Goal: Contribute content: Contribute content

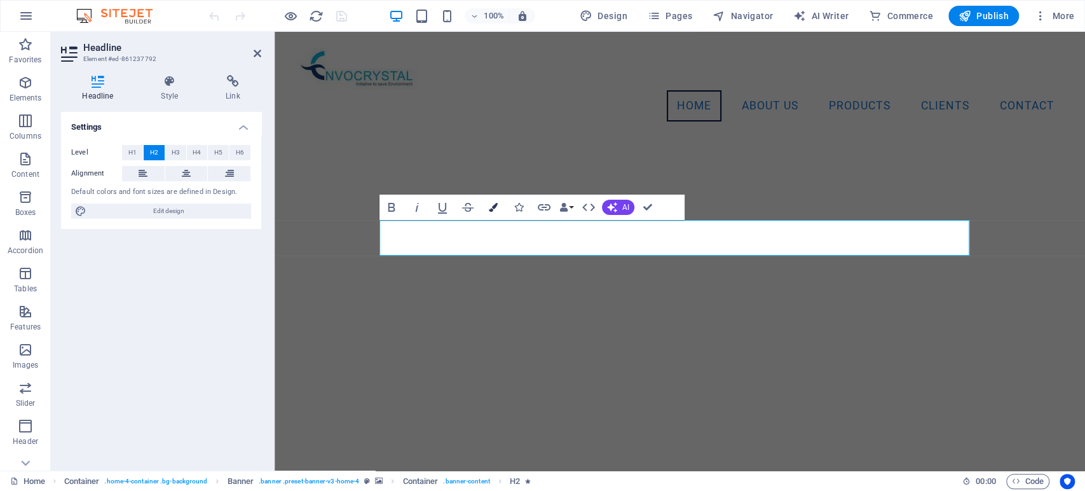
click at [495, 202] on button "Colors" at bounding box center [493, 207] width 24 height 25
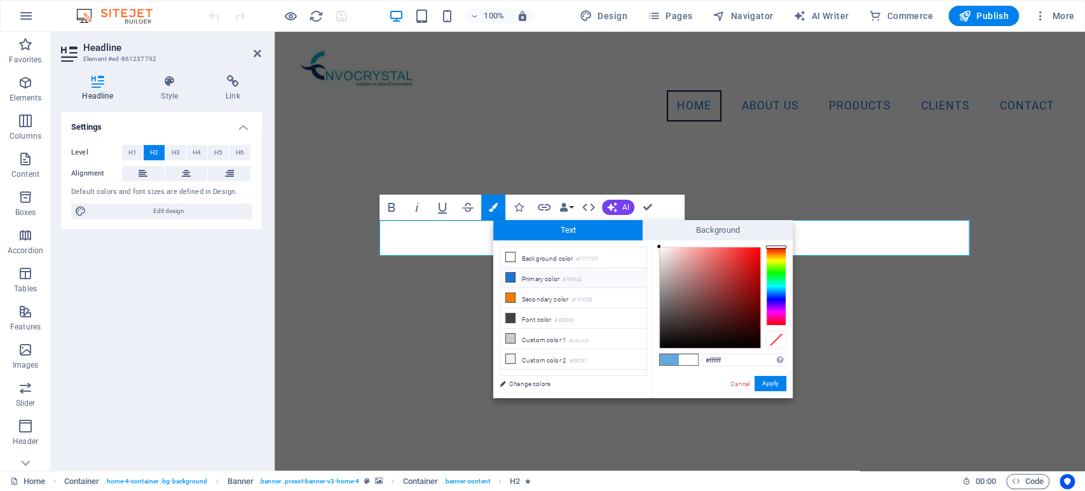
click at [508, 276] on icon at bounding box center [510, 277] width 9 height 9
type input "#1976d2"
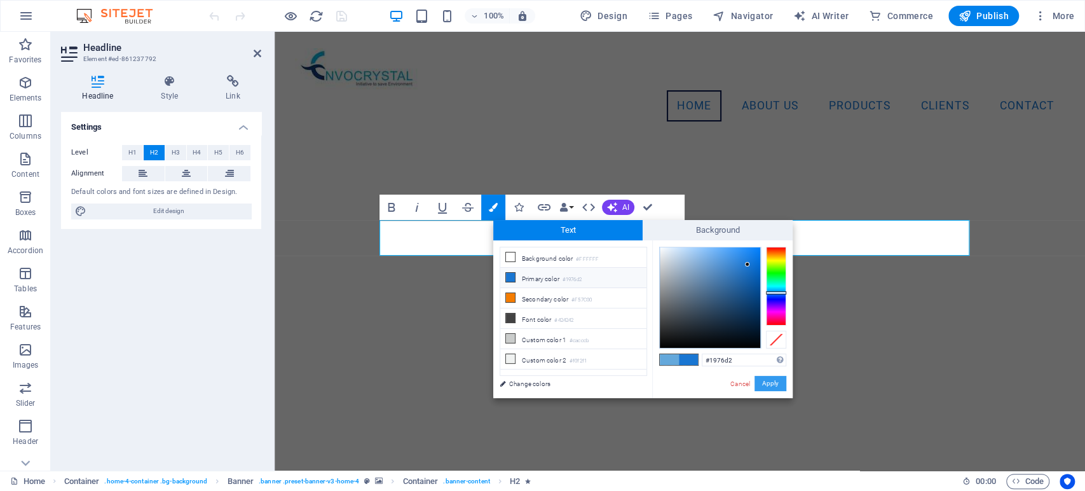
click at [773, 384] on button "Apply" at bounding box center [771, 383] width 32 height 15
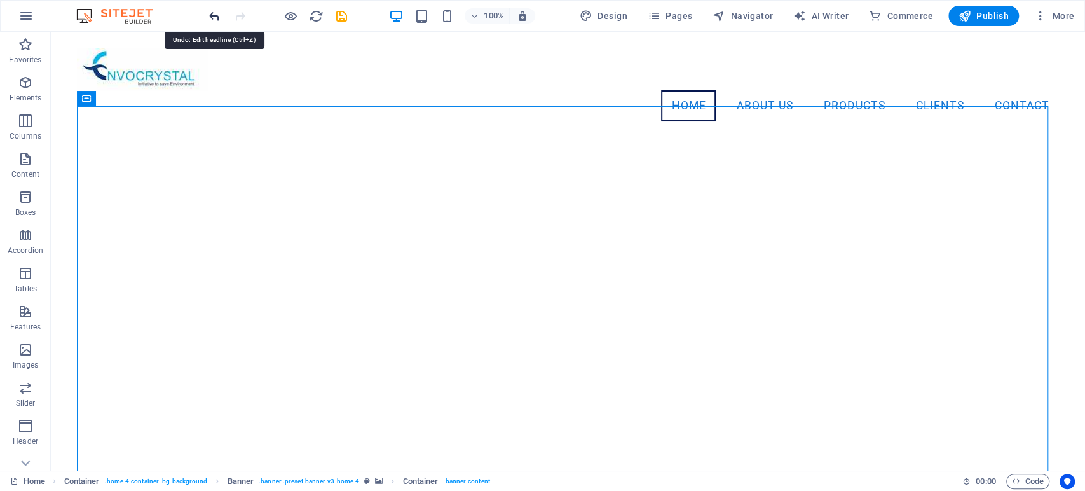
click at [214, 15] on icon "undo" at bounding box center [214, 16] width 15 height 15
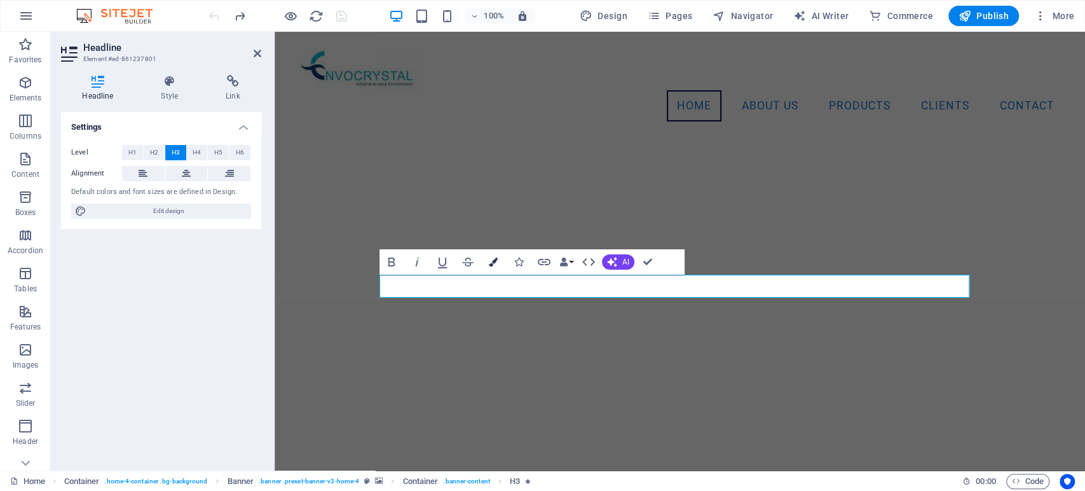
click at [495, 261] on icon "button" at bounding box center [493, 261] width 9 height 9
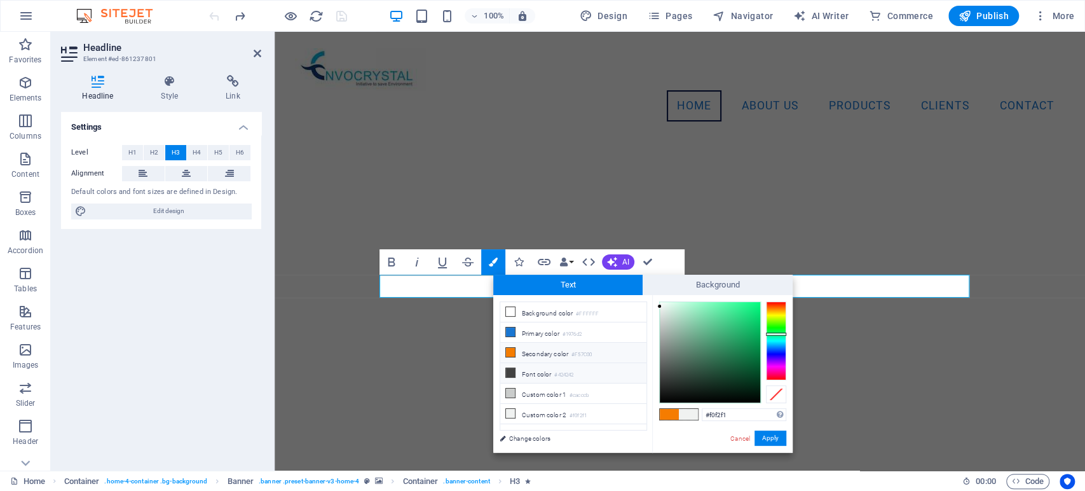
click at [509, 369] on icon at bounding box center [510, 372] width 9 height 9
type input "#424242"
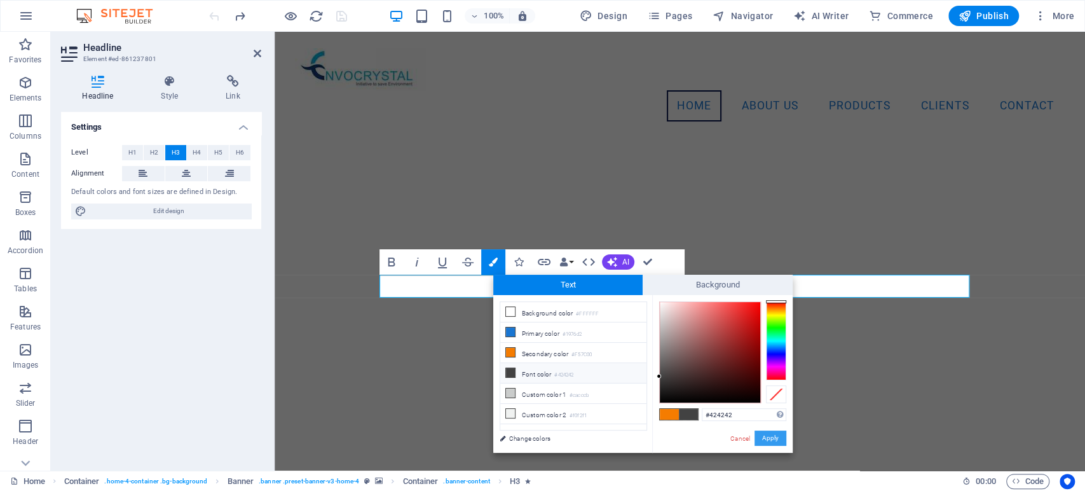
click at [775, 438] on button "Apply" at bounding box center [771, 437] width 32 height 15
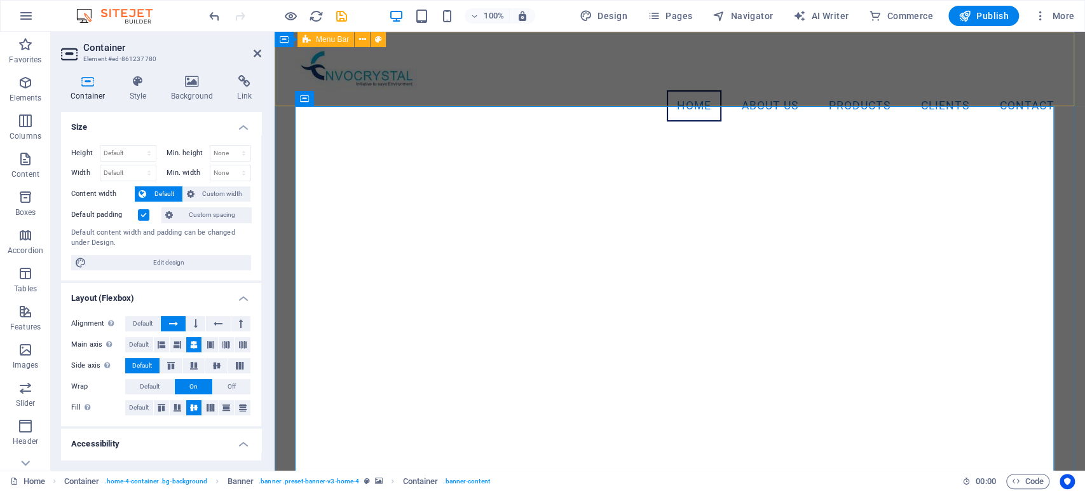
click at [956, 93] on div "Menu Home About Us Products Clients Contact" at bounding box center [680, 85] width 811 height 106
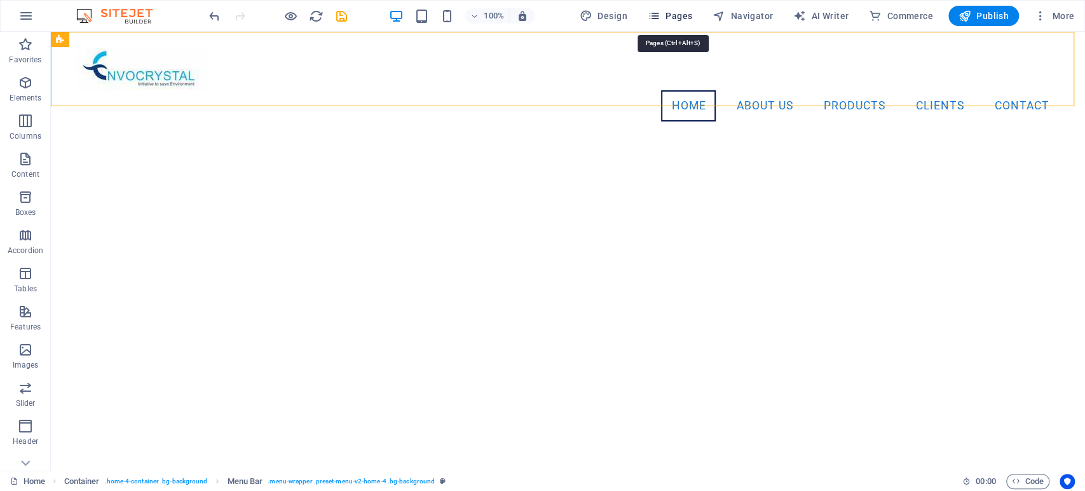
click at [671, 7] on button "Pages" at bounding box center [670, 16] width 55 height 20
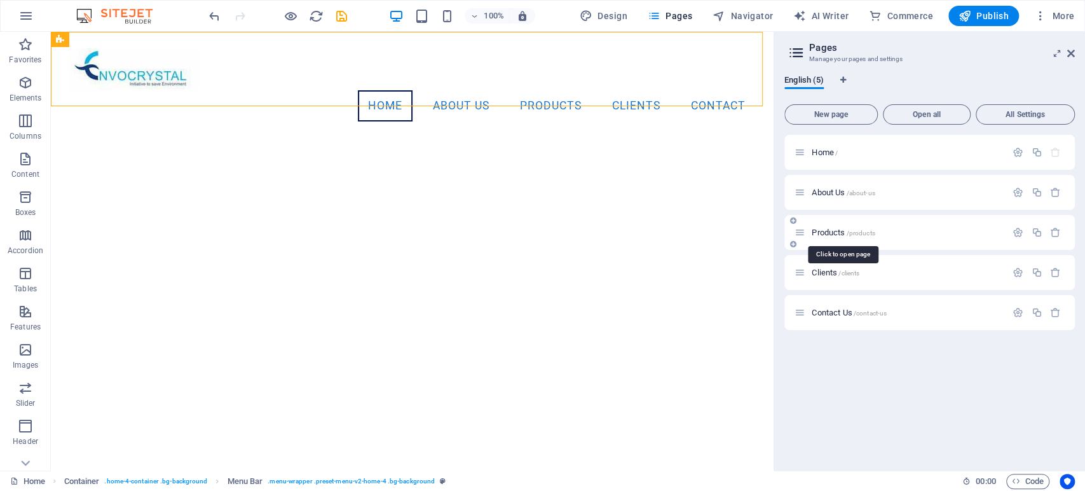
click at [820, 231] on span "Products /products" at bounding box center [843, 233] width 63 height 10
click at [820, 231] on div "Products /products" at bounding box center [930, 232] width 291 height 35
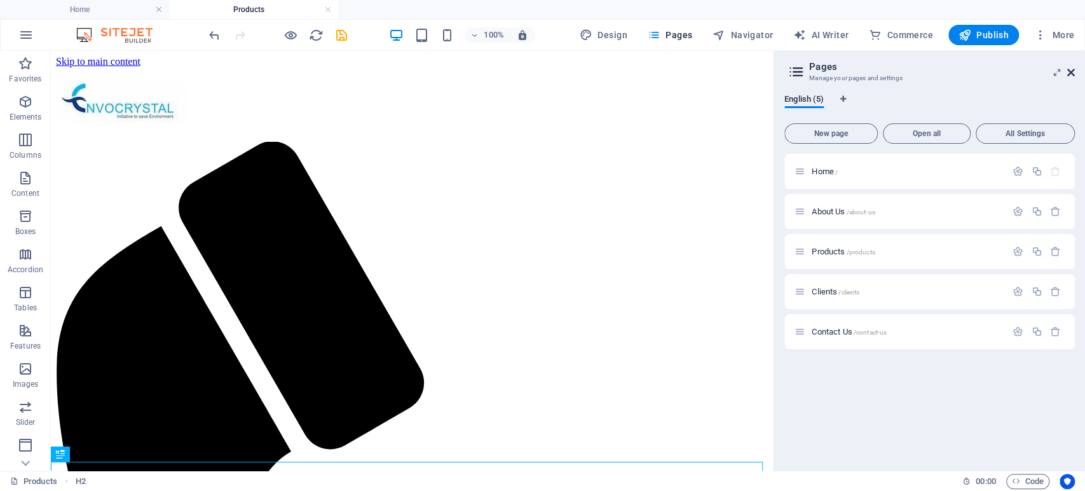
click at [1071, 71] on icon at bounding box center [1071, 72] width 8 height 10
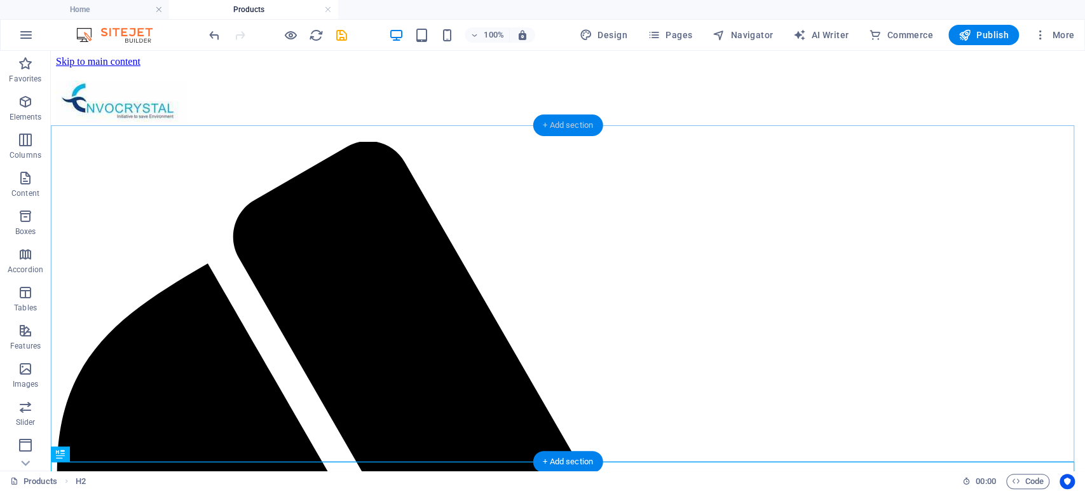
click at [562, 120] on div "+ Add section" at bounding box center [568, 125] width 71 height 22
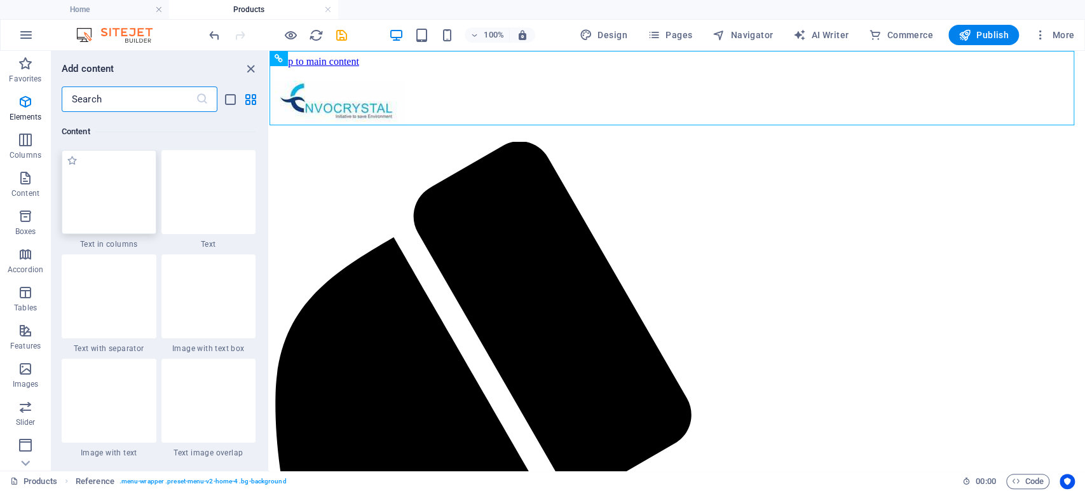
scroll to position [2224, 0]
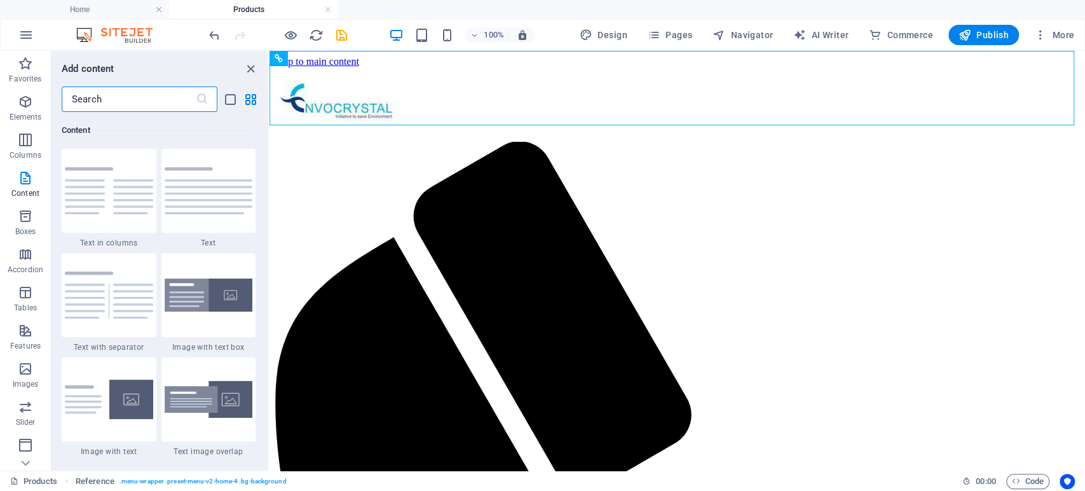
click at [113, 95] on input "text" at bounding box center [129, 98] width 134 height 25
click at [20, 106] on icon "button" at bounding box center [25, 101] width 15 height 15
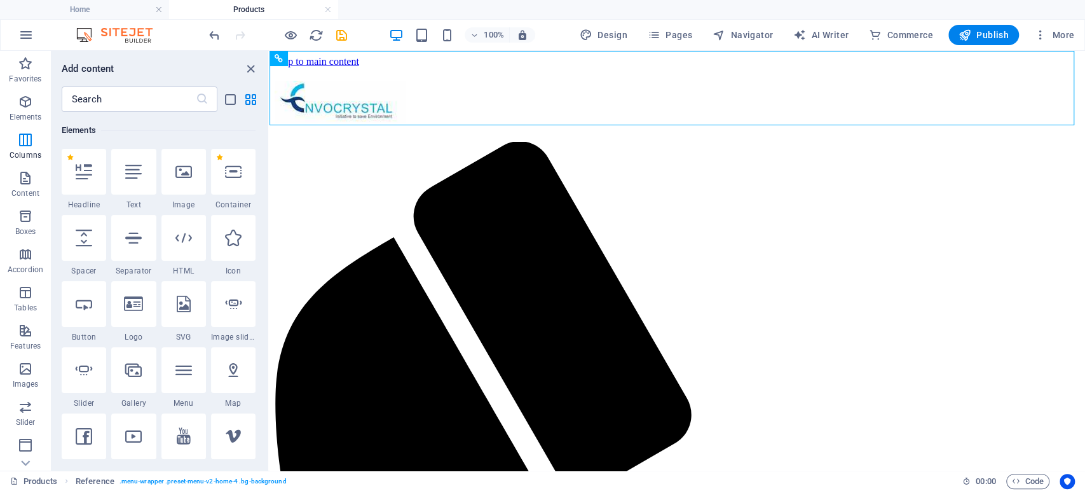
scroll to position [135, 0]
click at [86, 166] on icon at bounding box center [84, 171] width 17 height 17
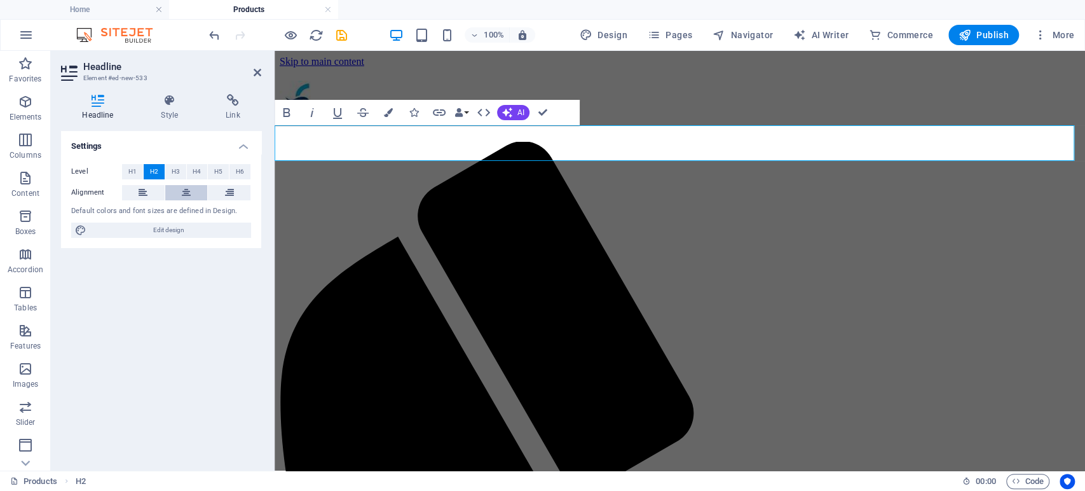
click at [185, 196] on icon at bounding box center [186, 192] width 9 height 15
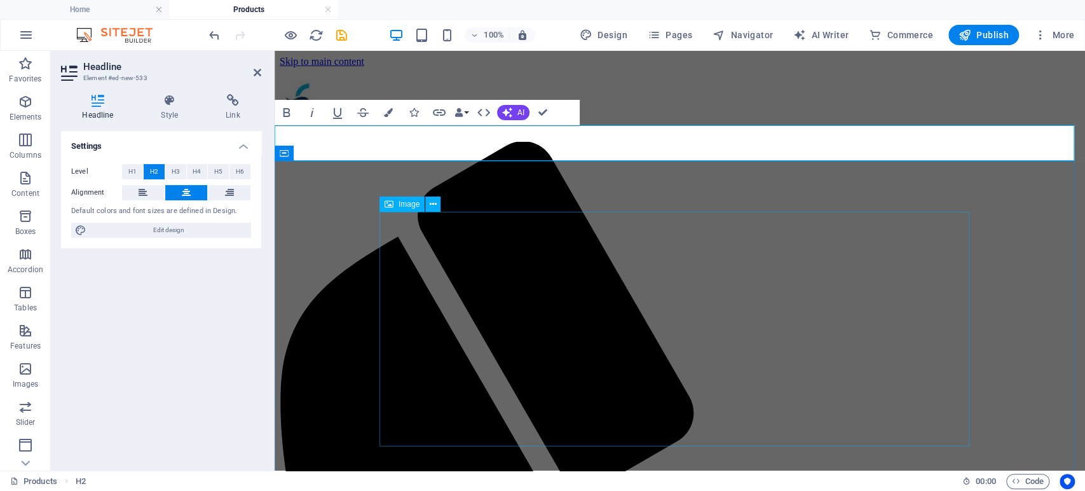
select select "px"
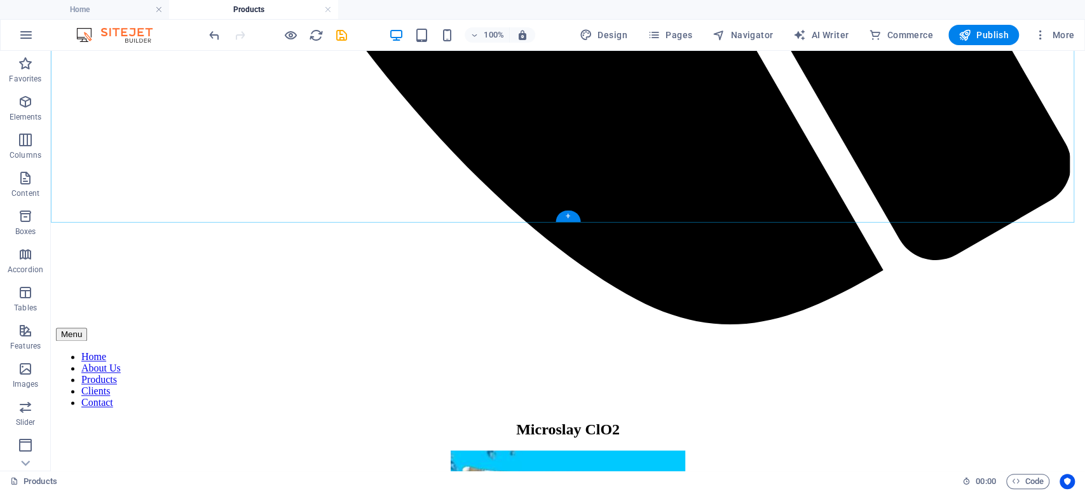
scroll to position [1022, 0]
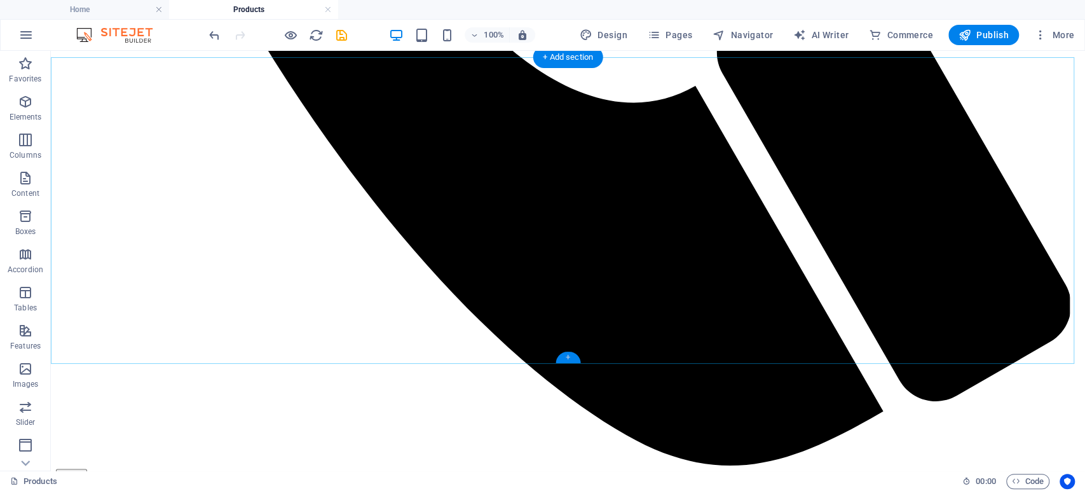
click at [568, 357] on div "+" at bounding box center [568, 357] width 25 height 11
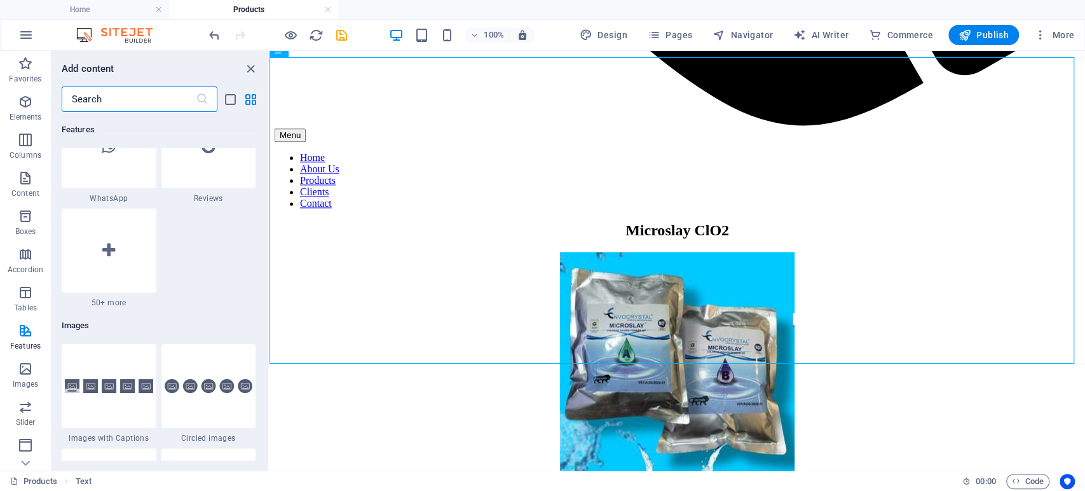
scroll to position [6322, 0]
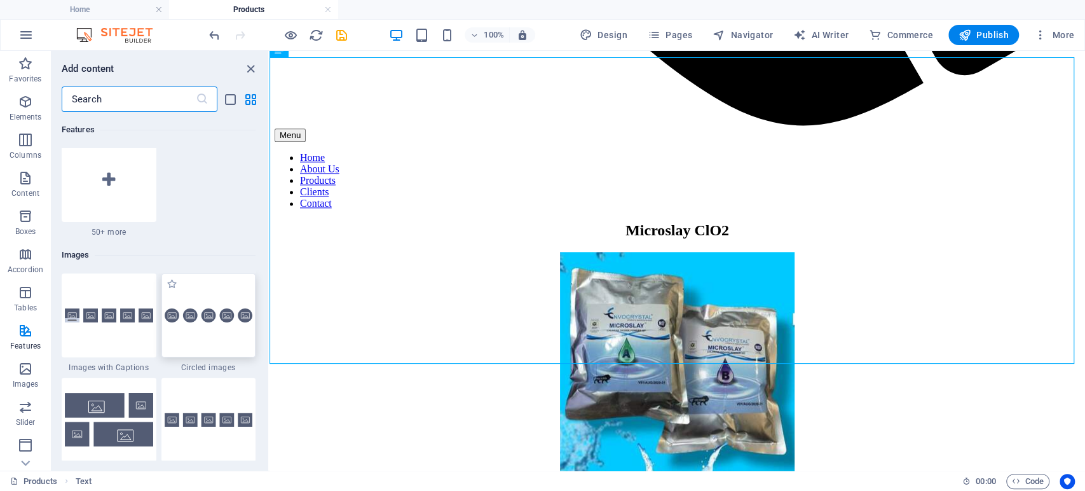
click at [207, 322] on img at bounding box center [209, 315] width 88 height 15
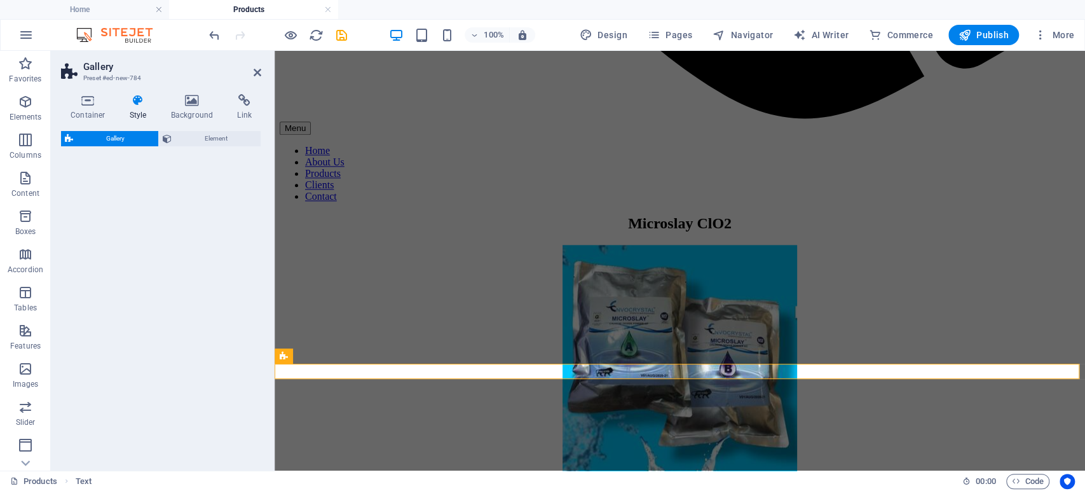
select select "rem"
select select "preset-gallery-v3-circle"
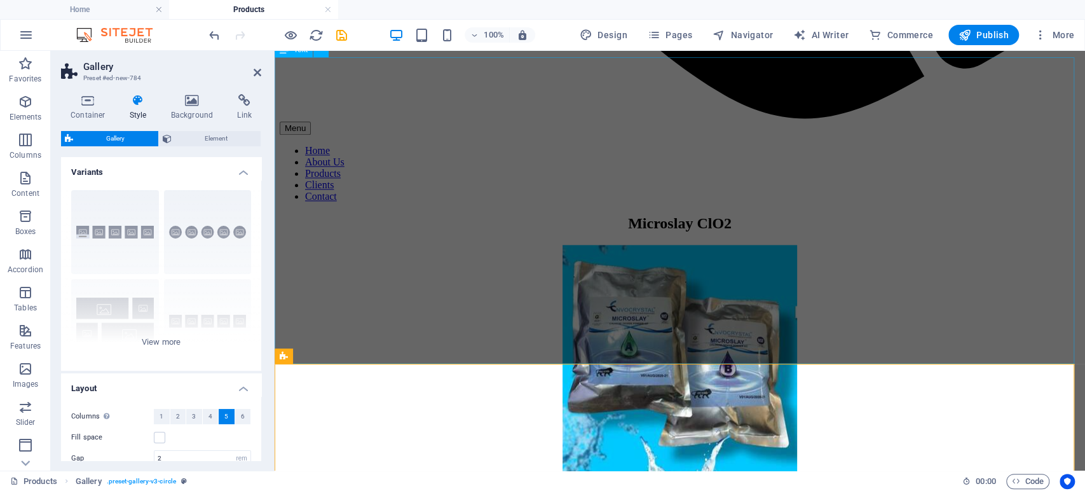
scroll to position [1213, 0]
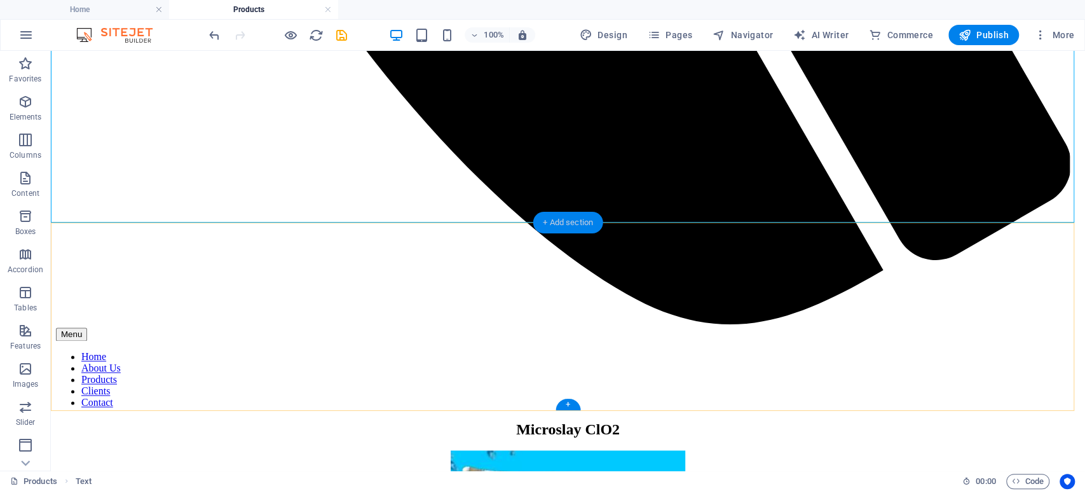
click at [568, 218] on div "+ Add section" at bounding box center [568, 223] width 71 height 22
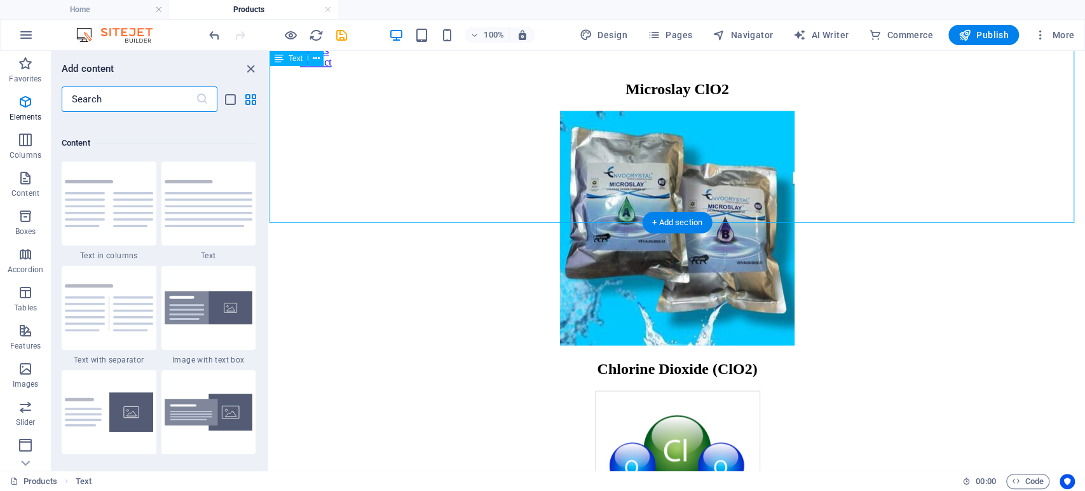
scroll to position [2224, 0]
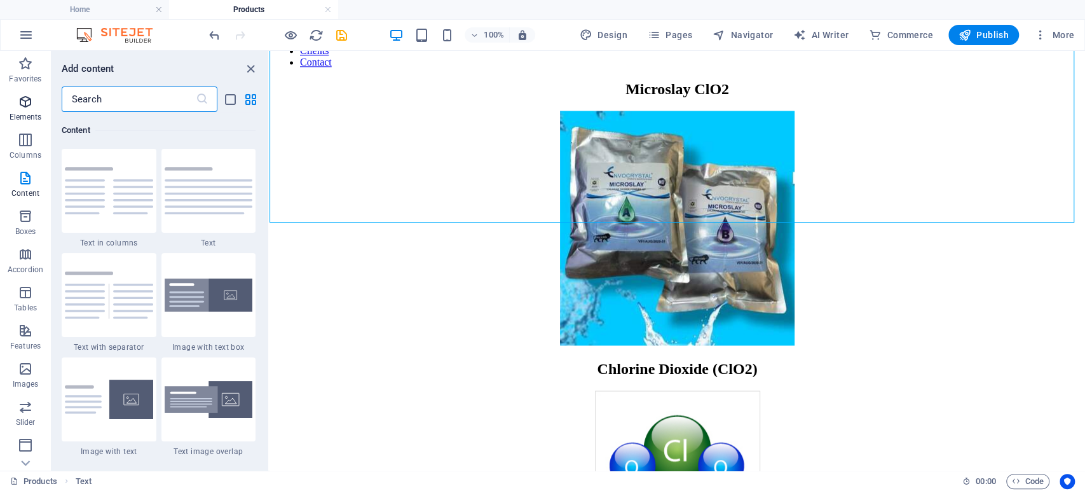
click at [25, 103] on icon "button" at bounding box center [25, 101] width 15 height 15
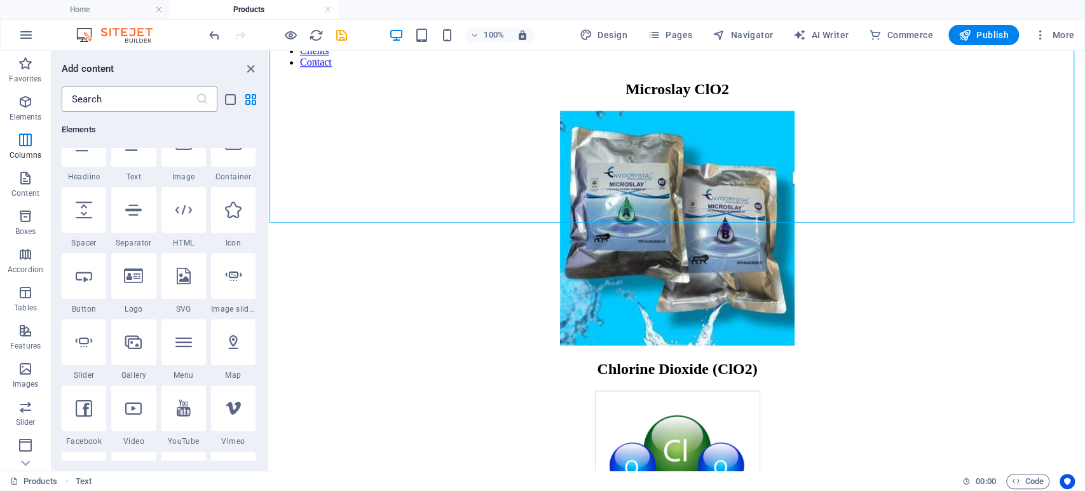
scroll to position [135, 0]
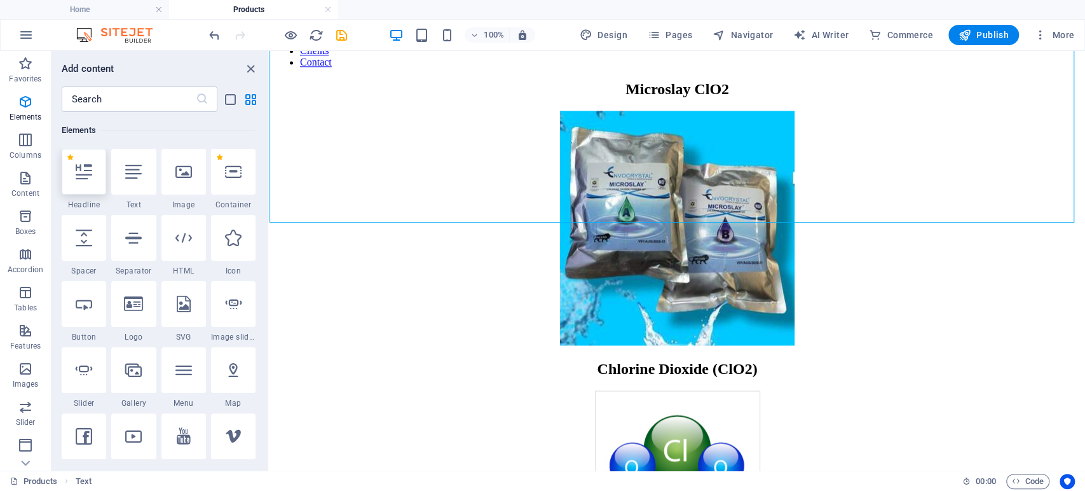
click at [83, 171] on icon at bounding box center [84, 171] width 17 height 17
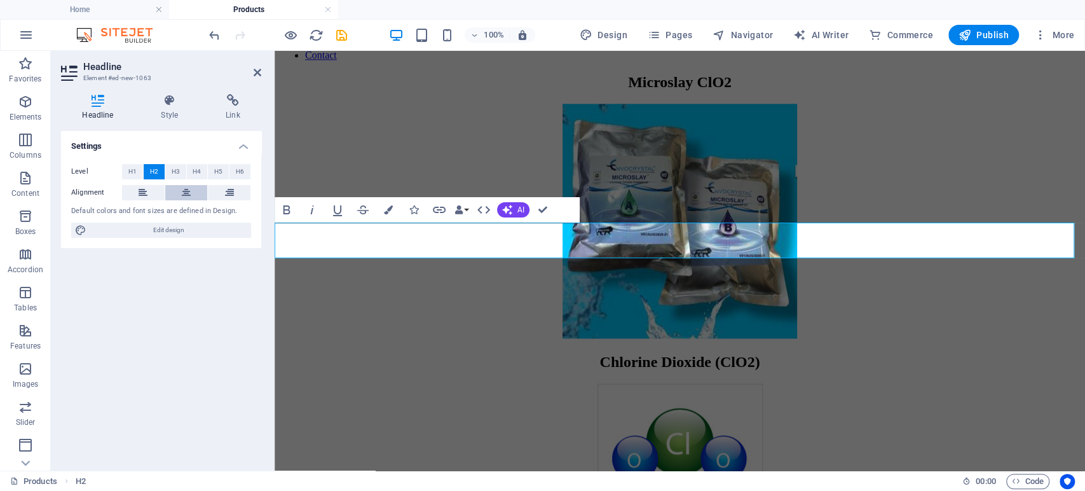
click at [175, 191] on button at bounding box center [186, 192] width 43 height 15
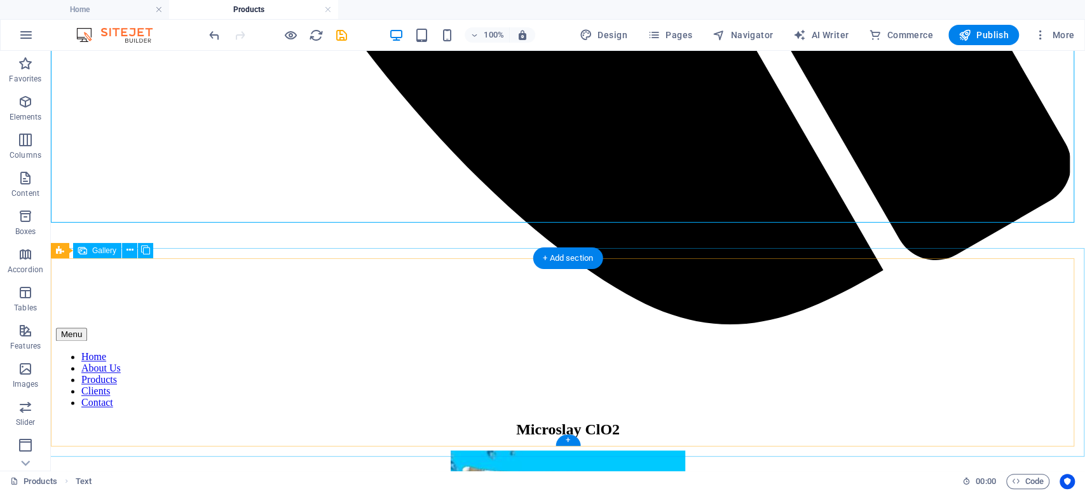
scroll to position [1234, 0]
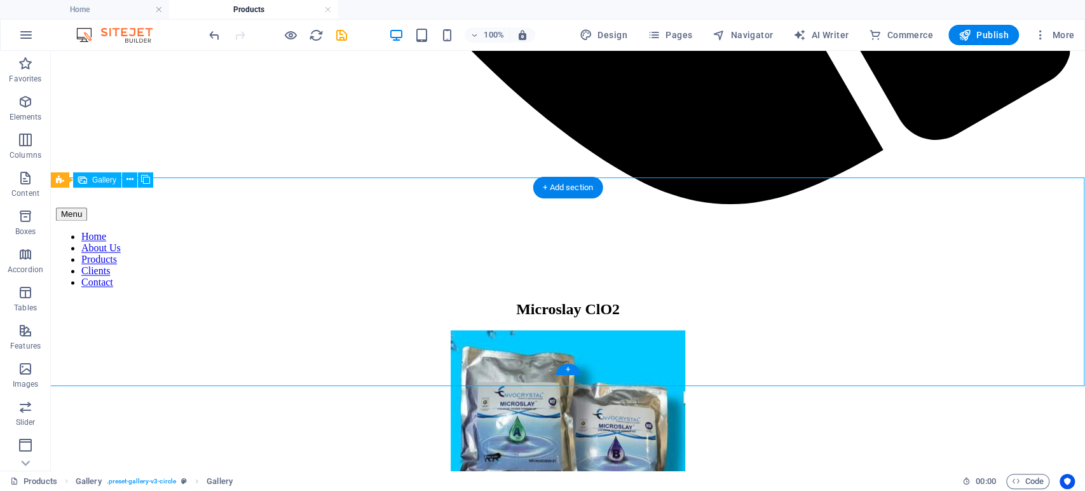
select select "4"
select select "px"
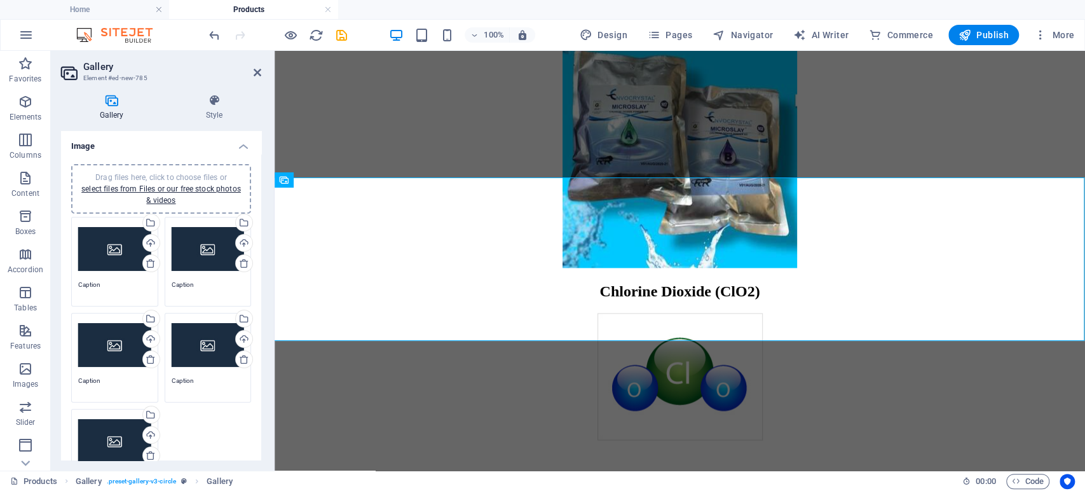
click at [105, 258] on div "Drag files here, click to choose files or select files from Files or our free s…" at bounding box center [114, 249] width 73 height 51
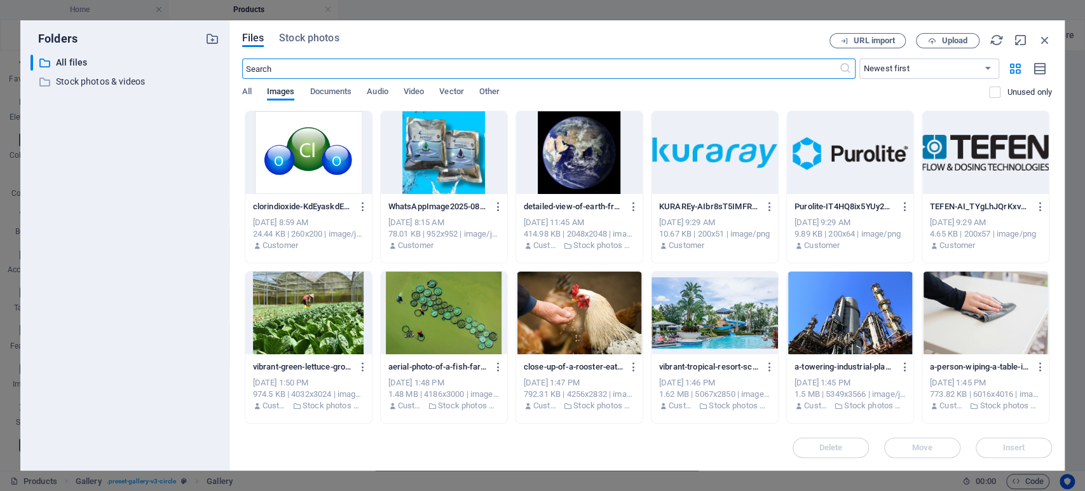
scroll to position [1380, 0]
click at [299, 34] on span "Stock photos" at bounding box center [309, 38] width 60 height 15
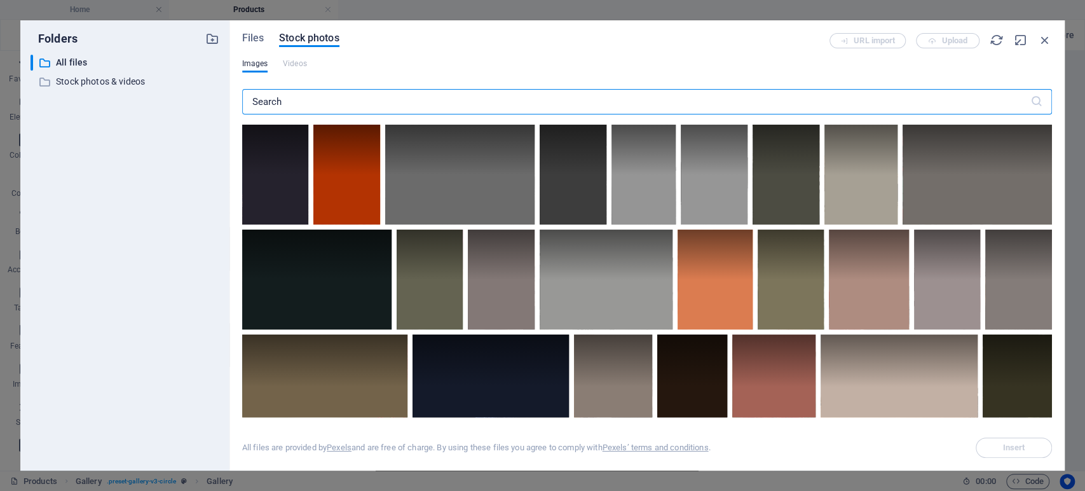
click at [314, 103] on input "text" at bounding box center [636, 101] width 788 height 25
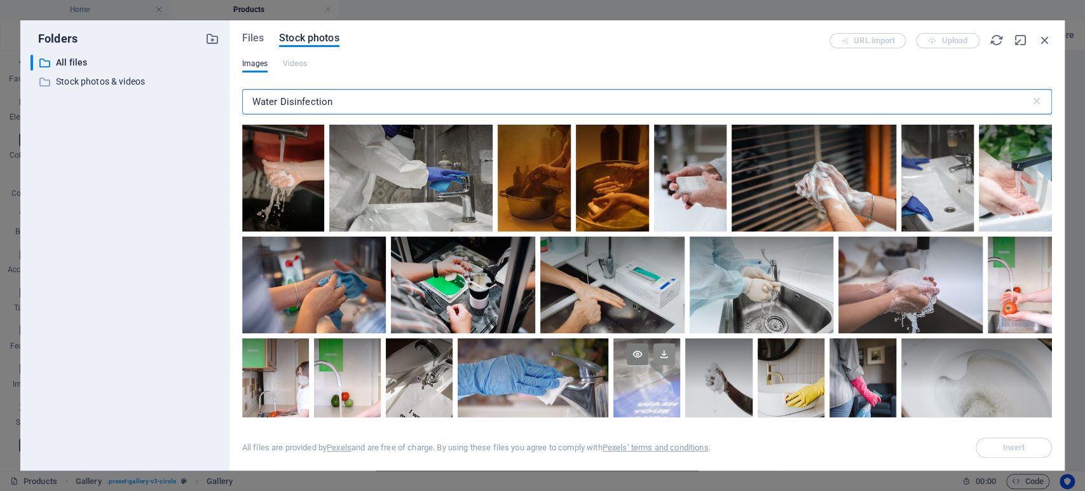
scroll to position [282, 0]
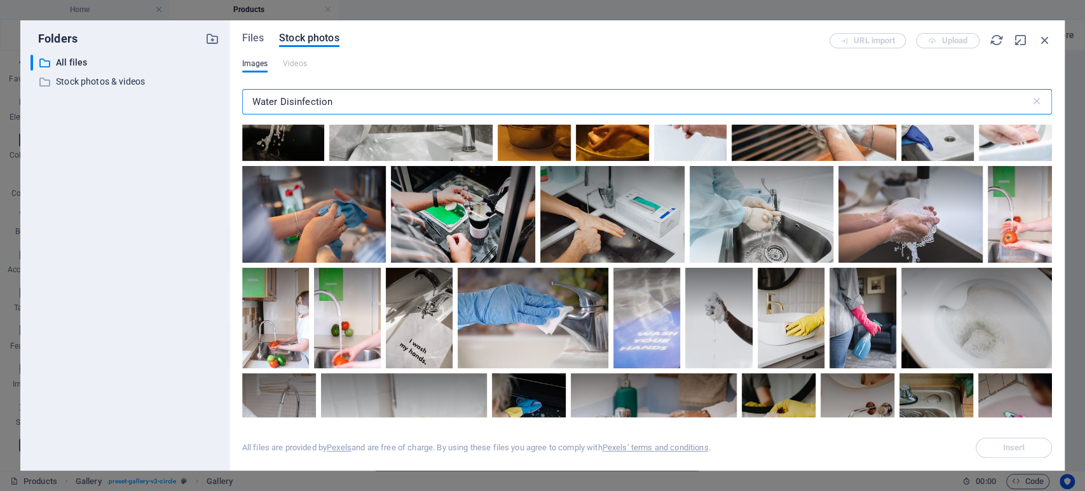
click at [350, 102] on input "Water Disinfection" at bounding box center [636, 101] width 788 height 25
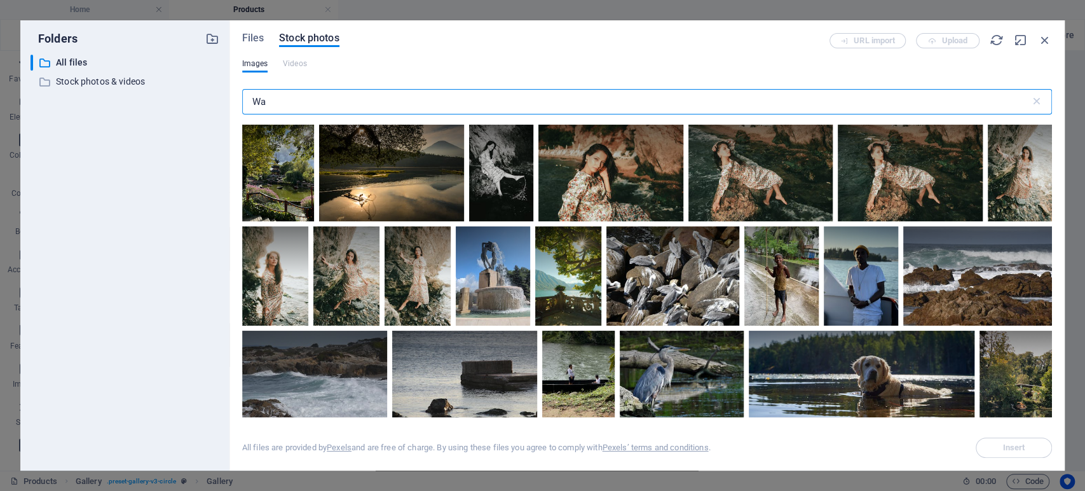
type input "W"
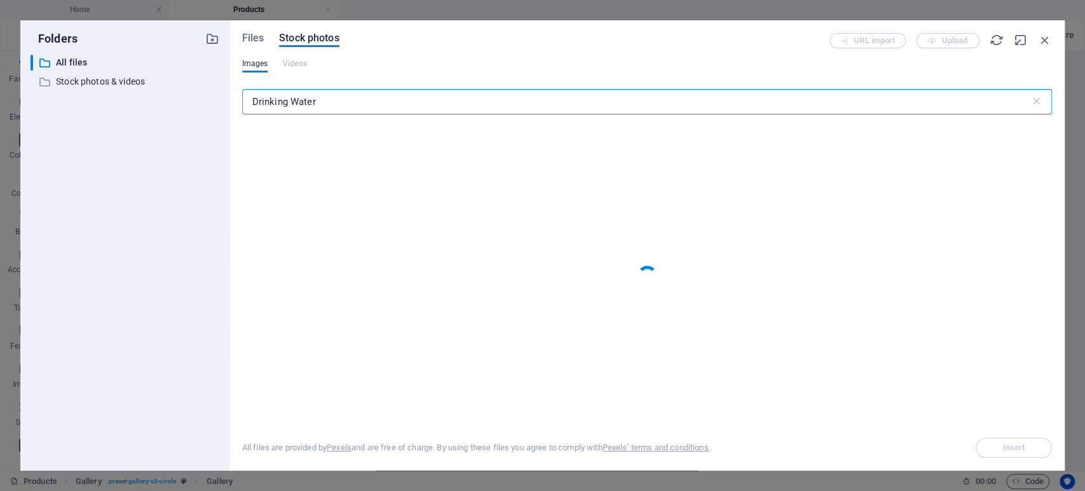
type input "Drinking Water"
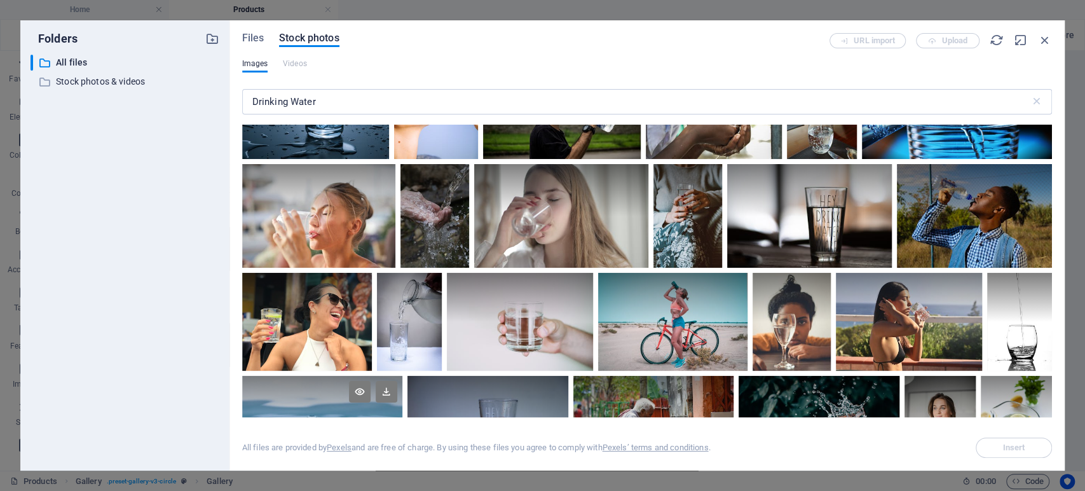
scroll to position [0, 0]
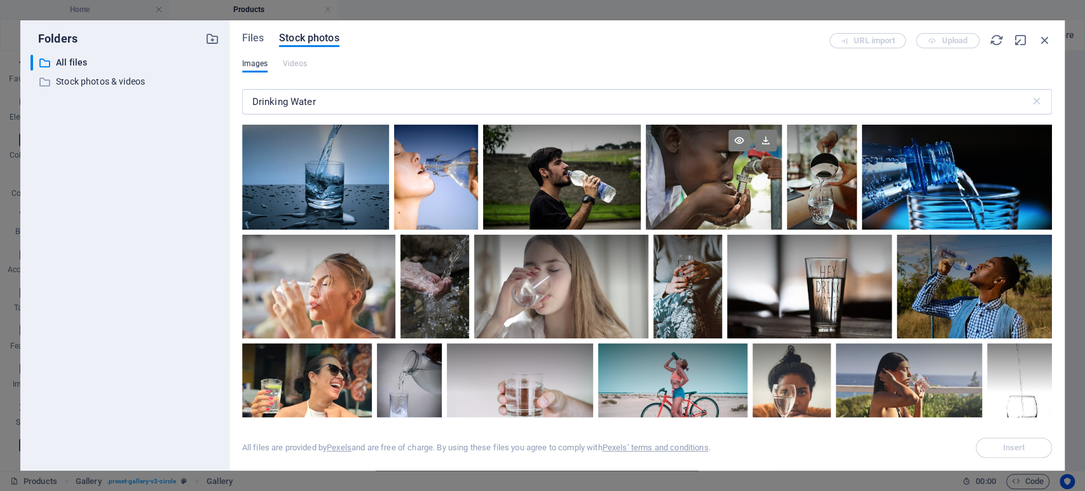
click at [722, 189] on div at bounding box center [714, 177] width 136 height 105
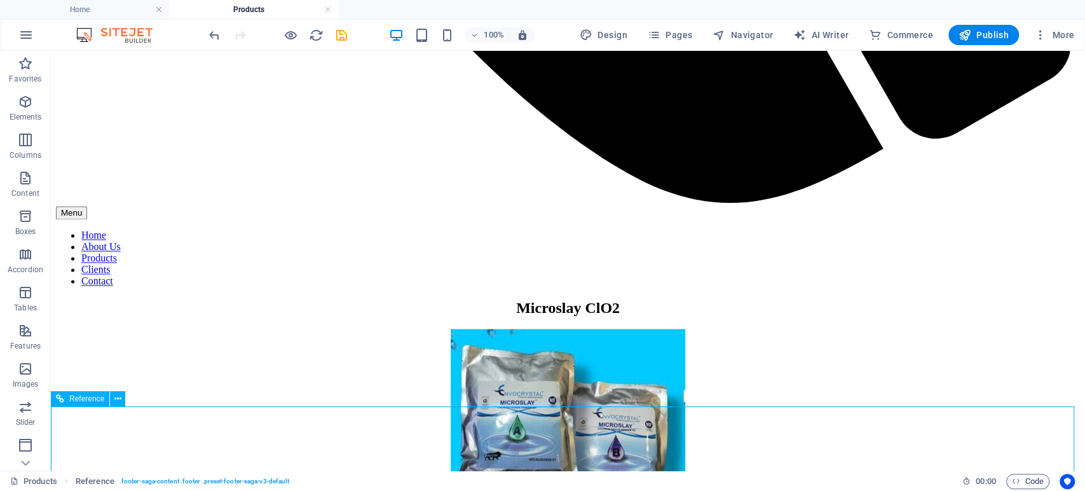
scroll to position [1235, 0]
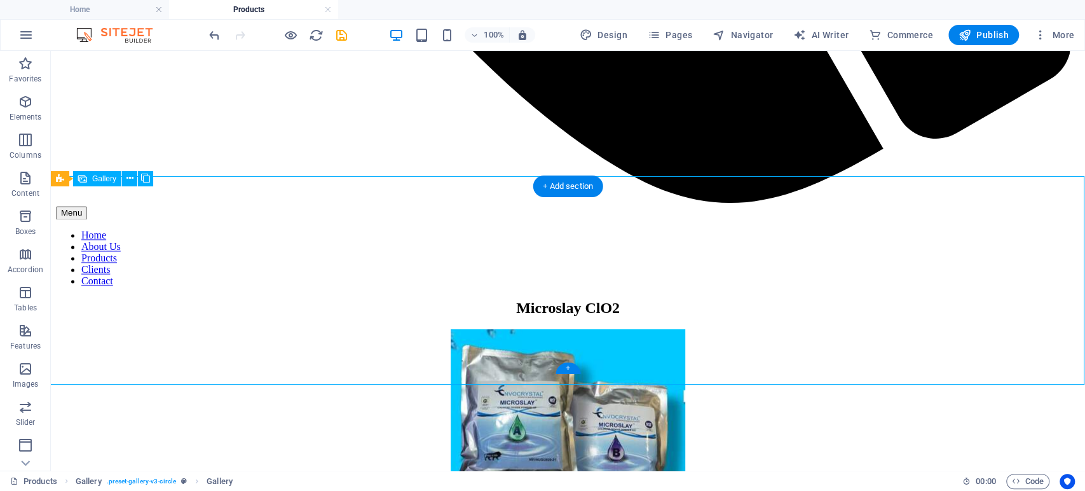
select select "4"
select select "px"
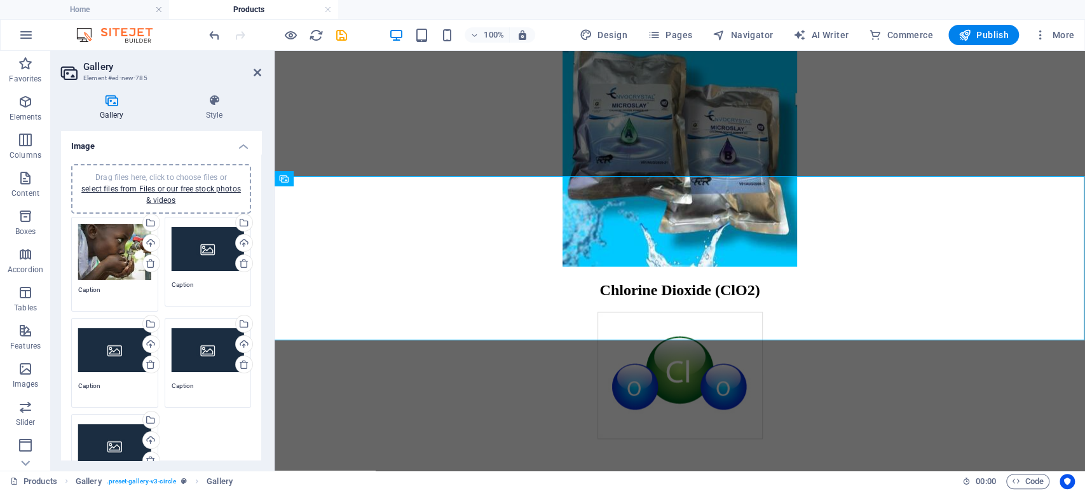
click at [206, 251] on div "Drag files here, click to choose files or select files from Files or our free s…" at bounding box center [208, 249] width 73 height 51
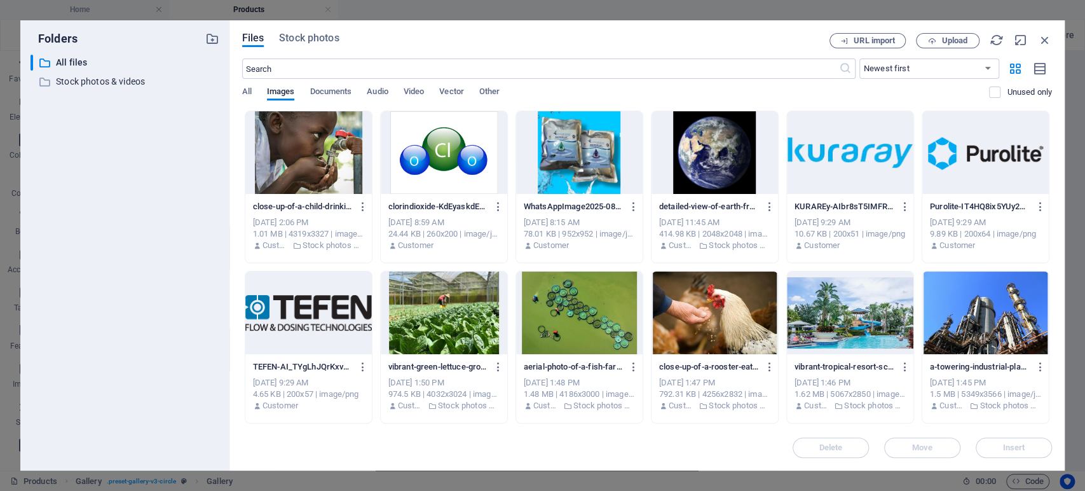
scroll to position [1382, 0]
click at [320, 38] on span "Stock photos" at bounding box center [309, 38] width 60 height 15
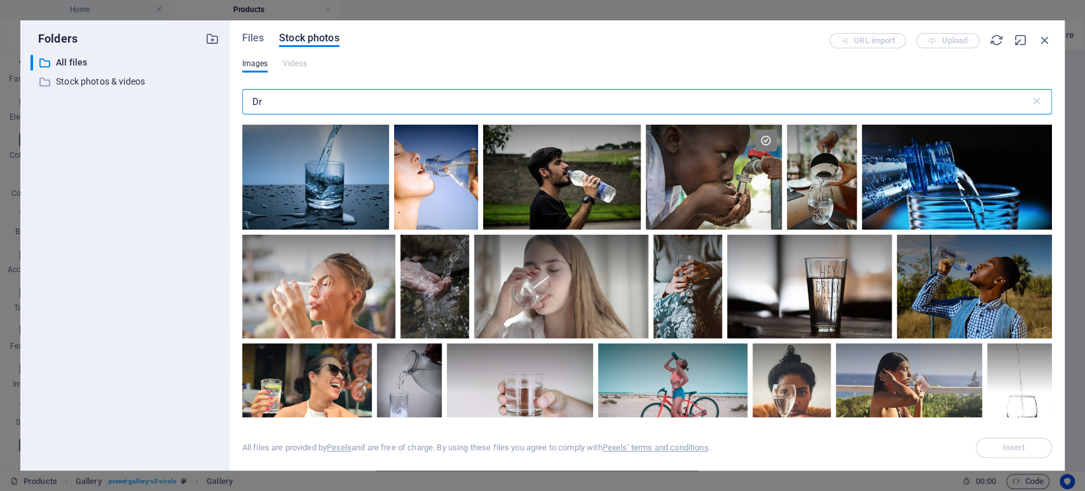
type input "D"
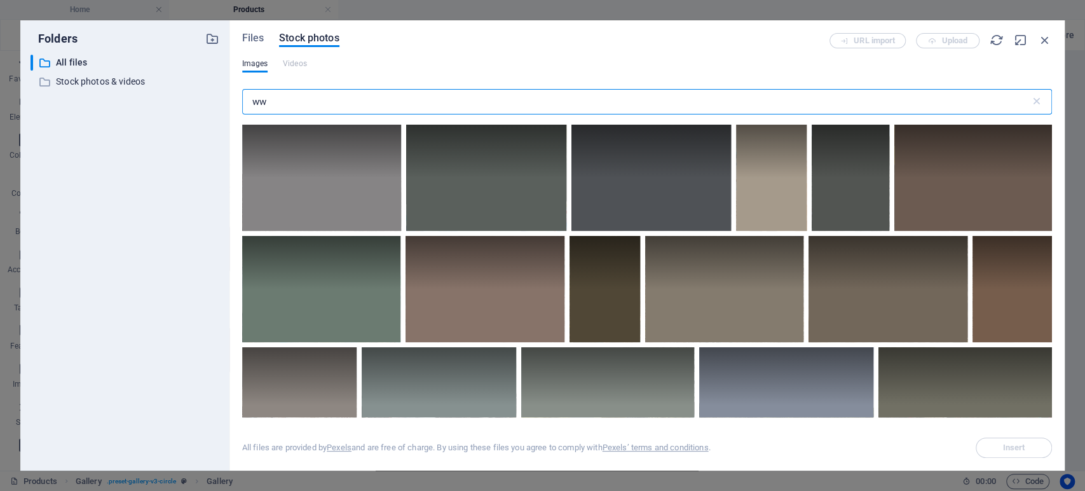
type input "w"
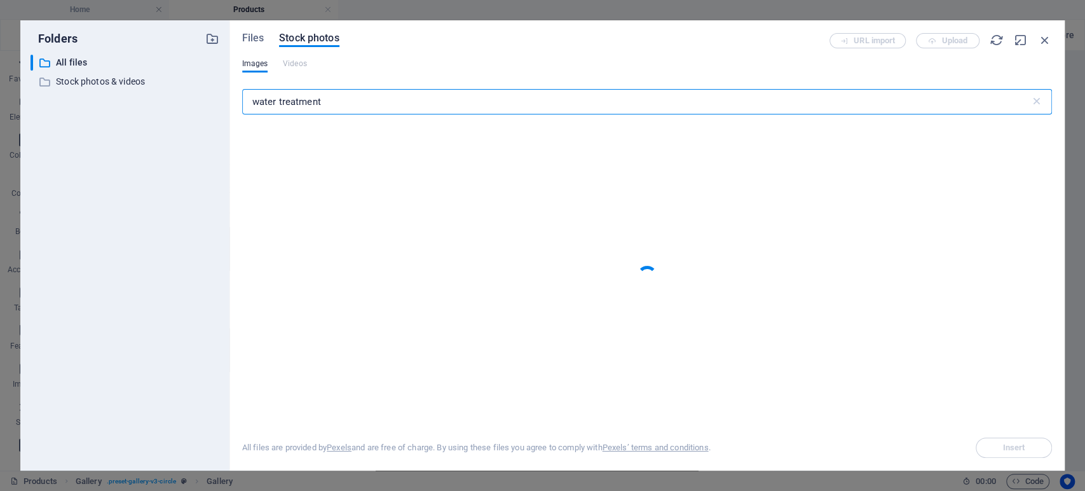
type input "water treatment"
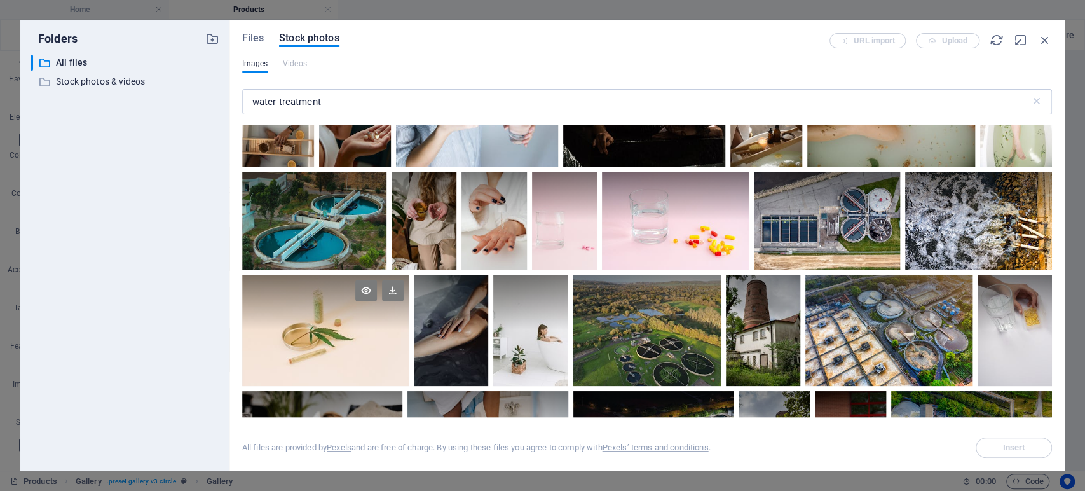
scroll to position [0, 0]
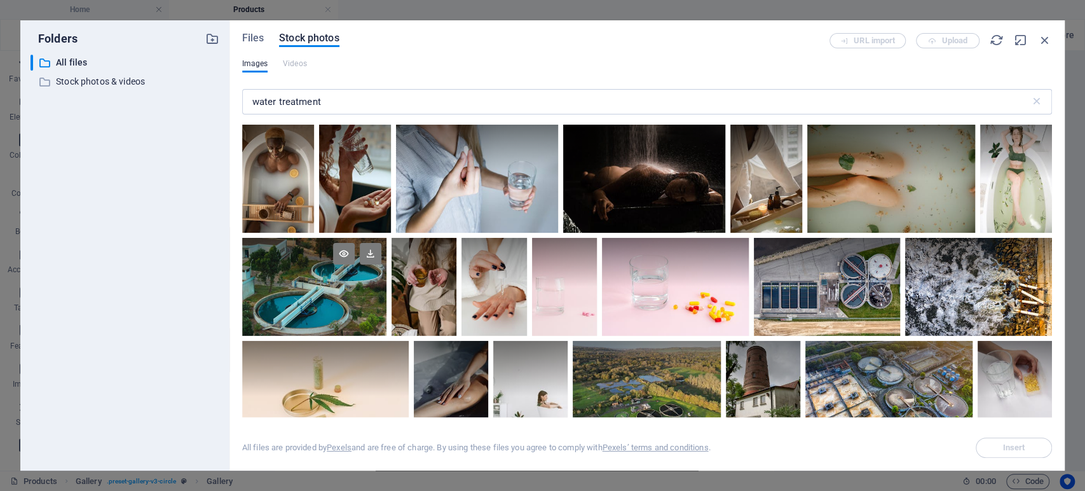
click at [311, 291] on div at bounding box center [314, 287] width 144 height 98
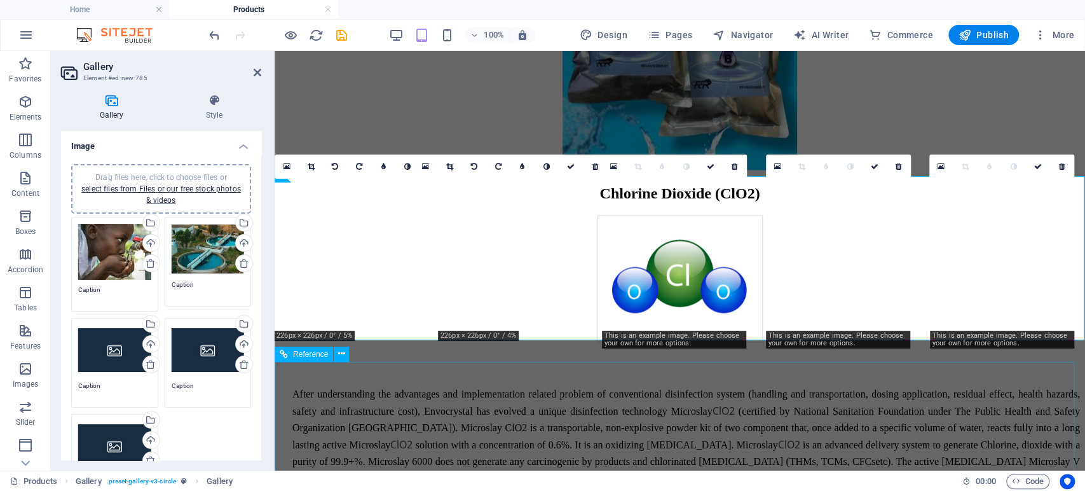
scroll to position [1286, 0]
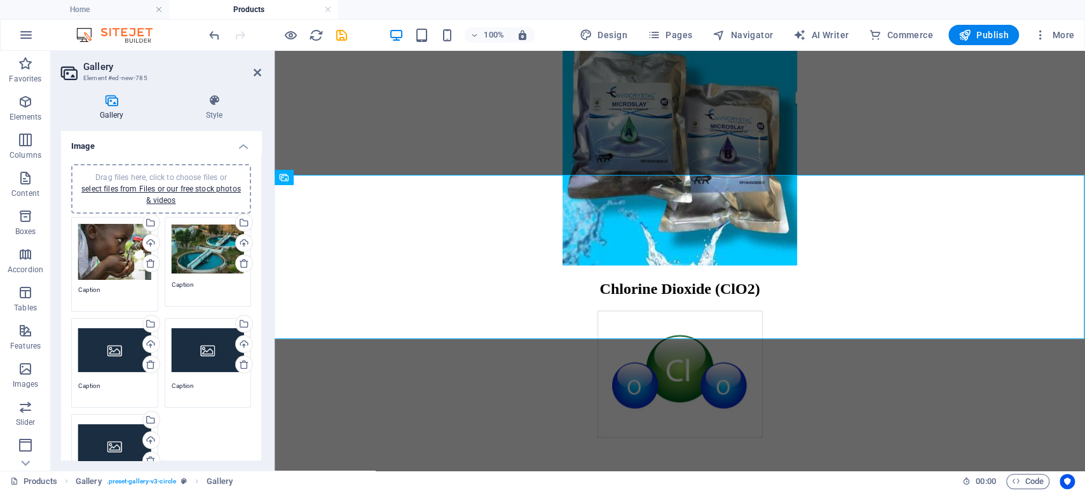
click at [102, 355] on div "Drag files here, click to choose files or select files from Files or our free s…" at bounding box center [114, 350] width 73 height 51
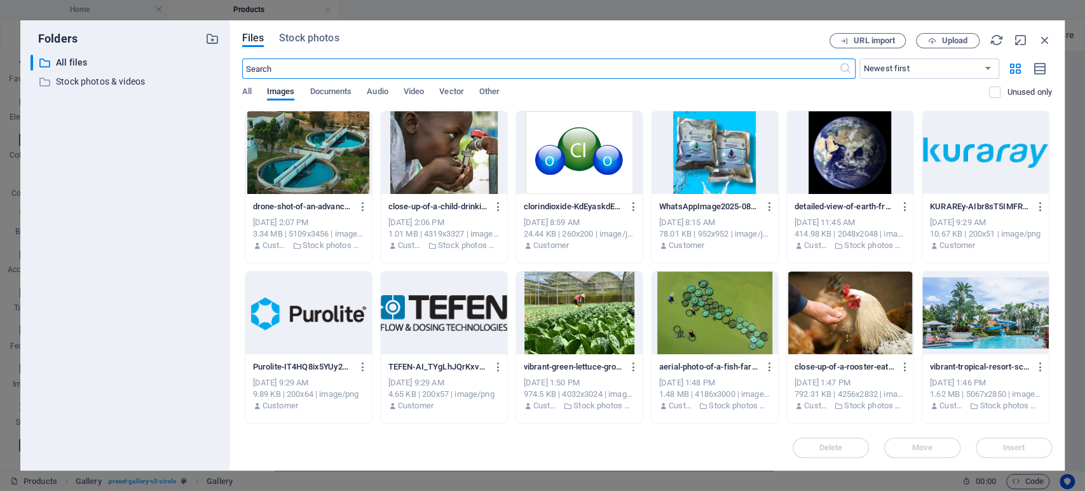
scroll to position [1383, 0]
click at [311, 39] on span "Stock photos" at bounding box center [309, 38] width 60 height 15
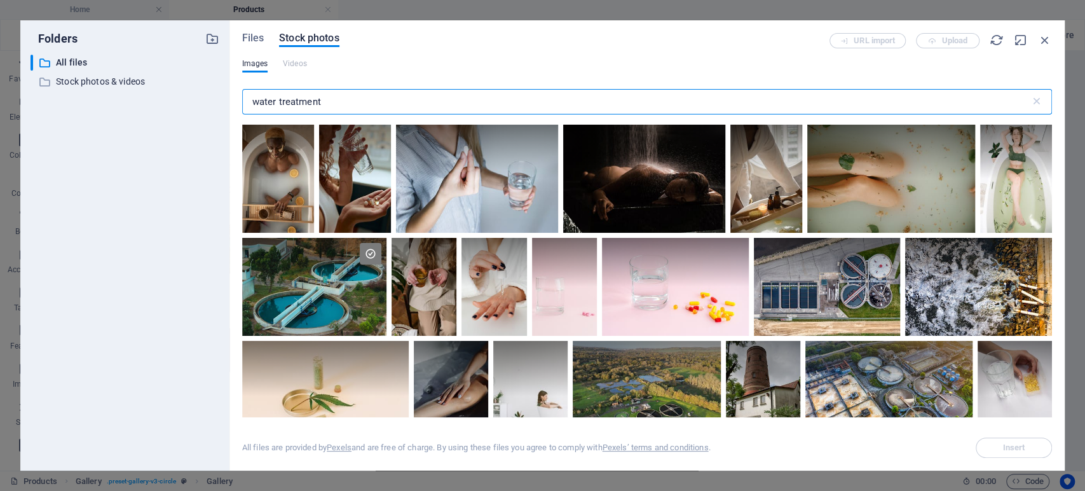
click at [375, 109] on input "water treatment" at bounding box center [636, 101] width 788 height 25
type input "w"
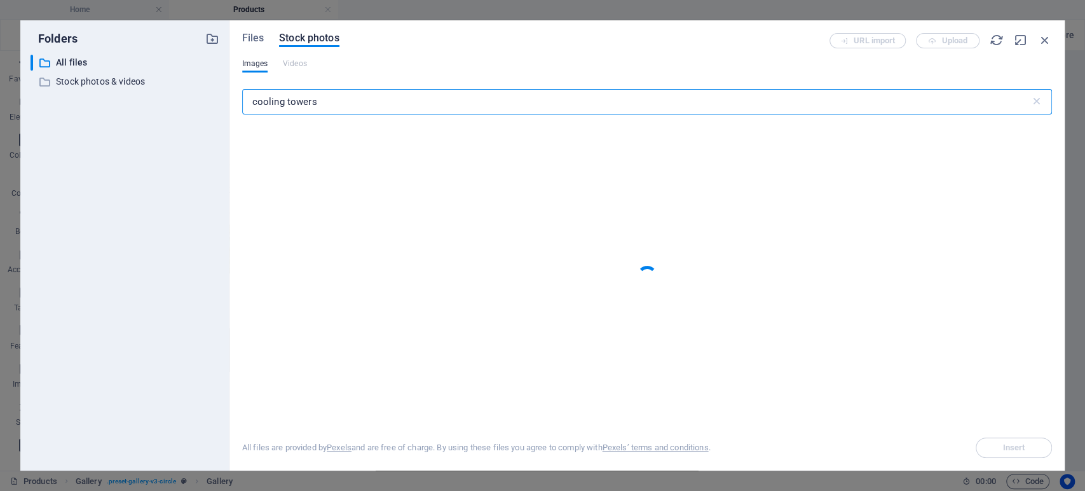
type input "cooling towers"
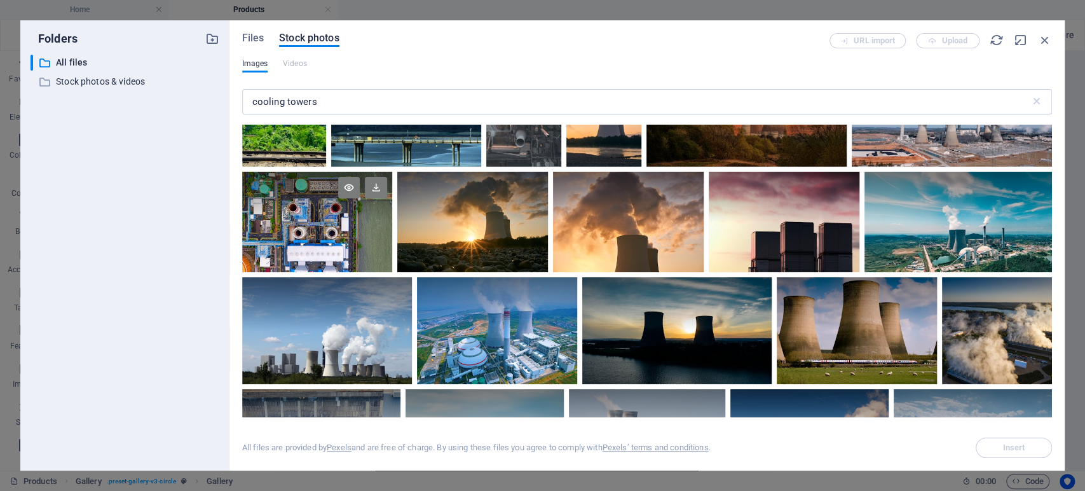
scroll to position [0, 0]
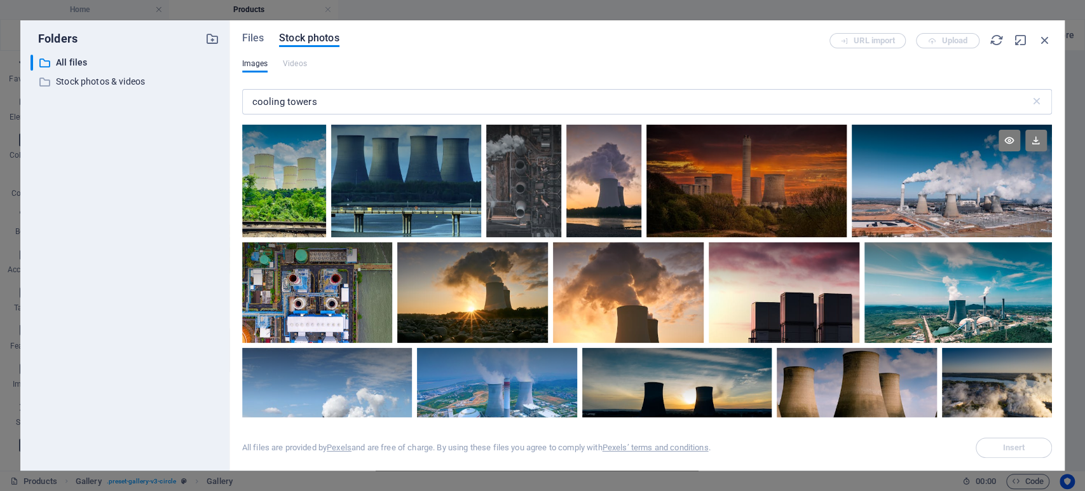
click at [949, 184] on div at bounding box center [952, 181] width 200 height 113
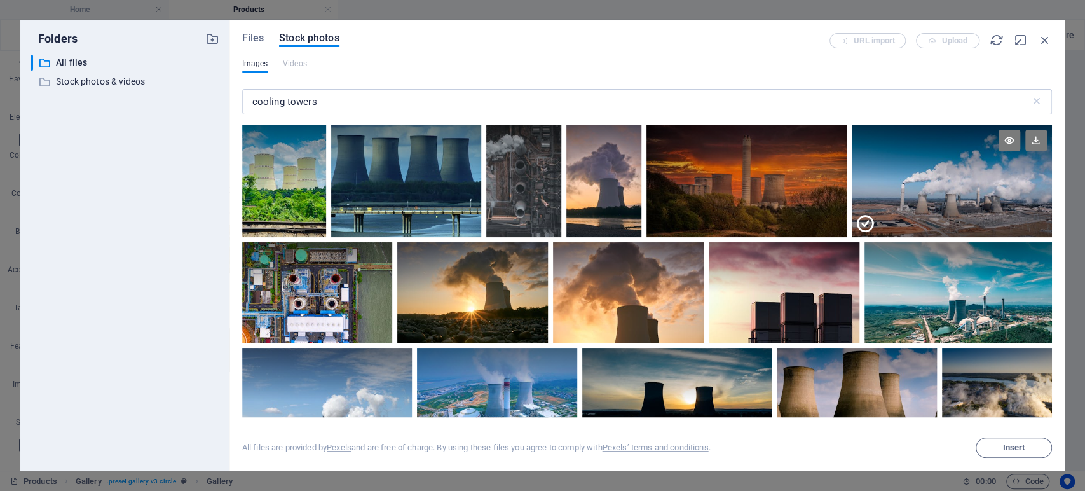
click at [949, 184] on div at bounding box center [952, 209] width 200 height 57
click at [1000, 446] on span "Insert" at bounding box center [1014, 448] width 65 height 8
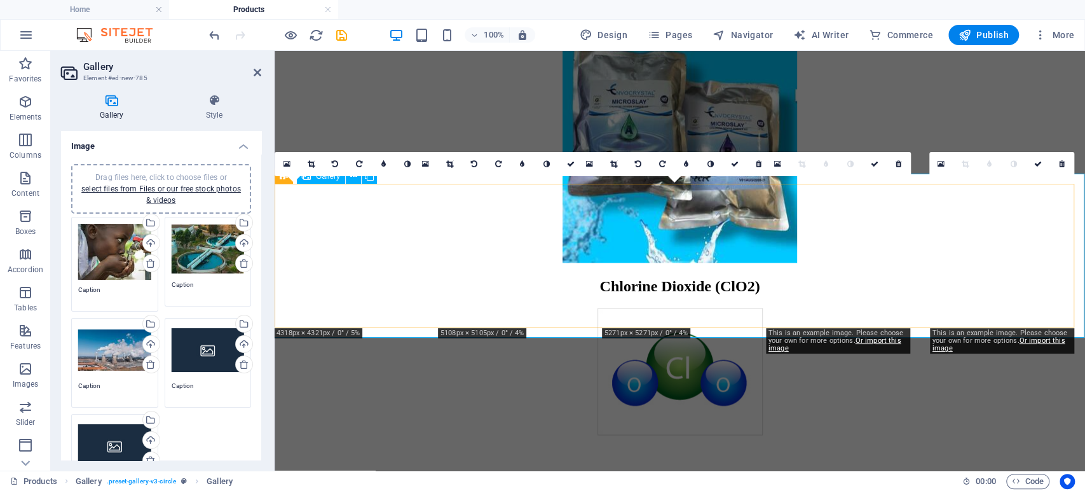
scroll to position [1287, 0]
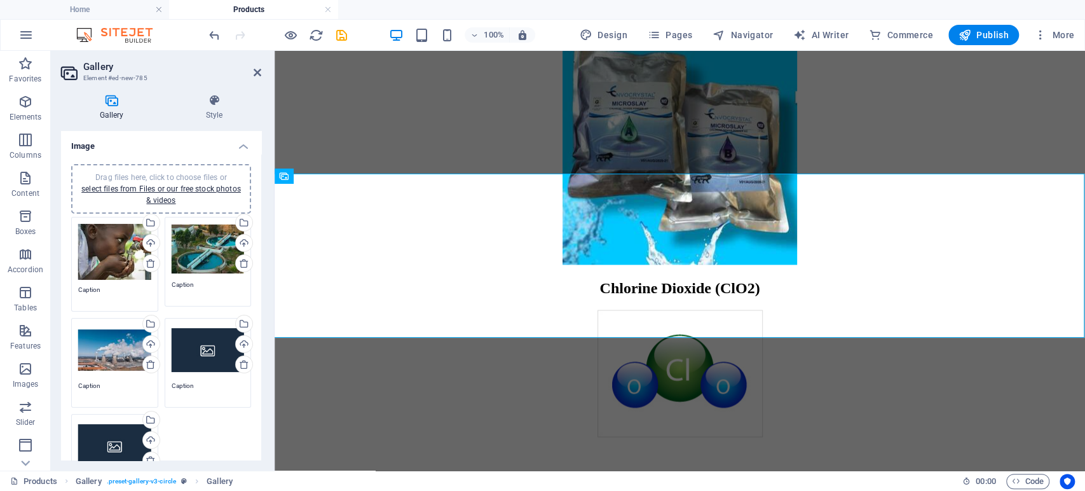
click at [193, 350] on div "Drag files here, click to choose files or select files from Files or our free s…" at bounding box center [208, 350] width 73 height 51
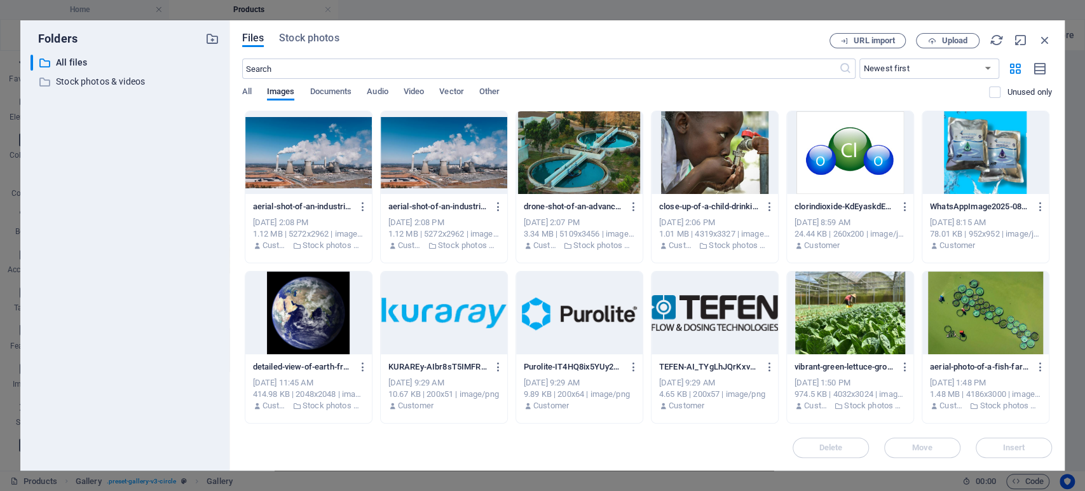
scroll to position [1383, 0]
click at [296, 31] on div "Files Stock photos URL import Upload ​ Newest first Oldest first Name (A-Z) Nam…" at bounding box center [647, 245] width 835 height 450
click at [295, 65] on input "text" at bounding box center [540, 68] width 597 height 20
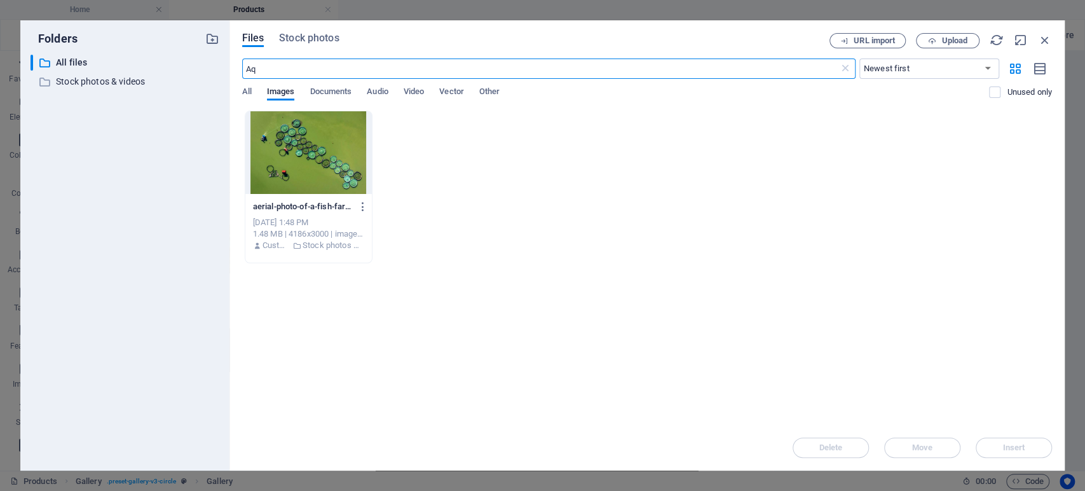
type input "A"
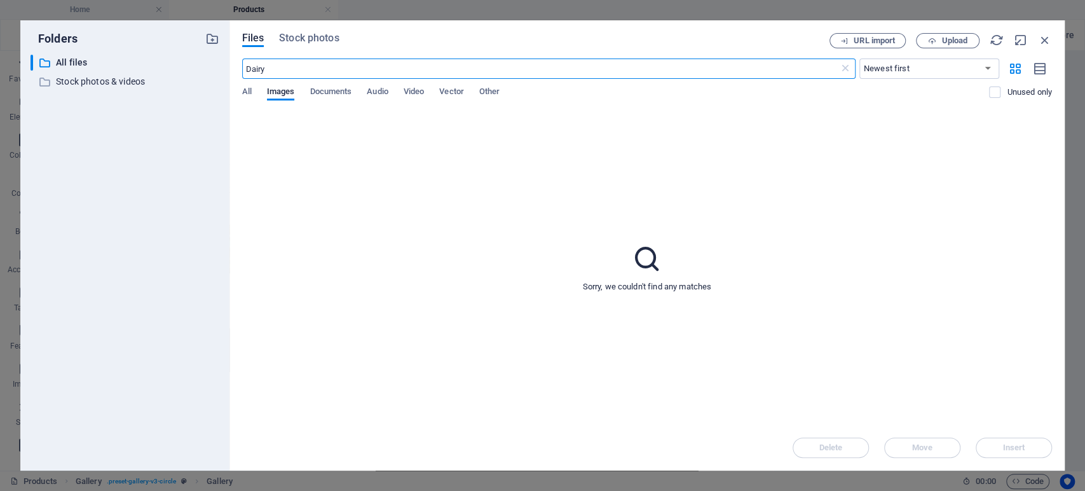
type input "Dairy"
click at [302, 36] on span "Stock photos" at bounding box center [309, 38] width 60 height 15
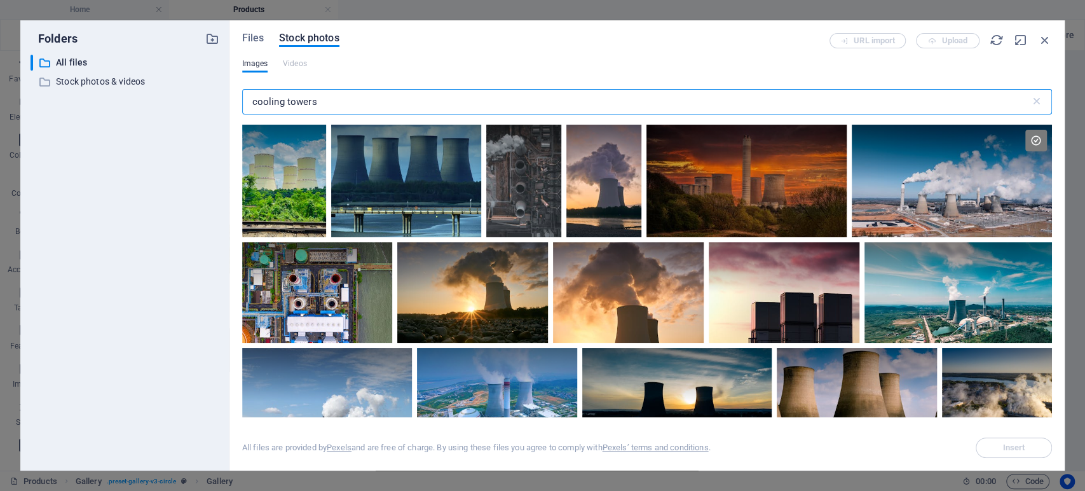
click at [326, 106] on input "cooling towers" at bounding box center [636, 101] width 788 height 25
type input "c"
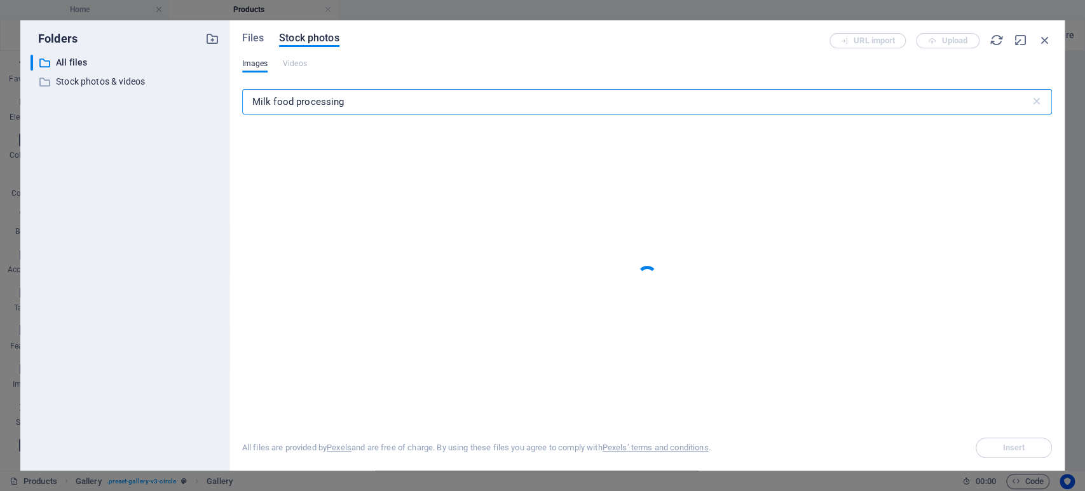
type input "Milk food processing"
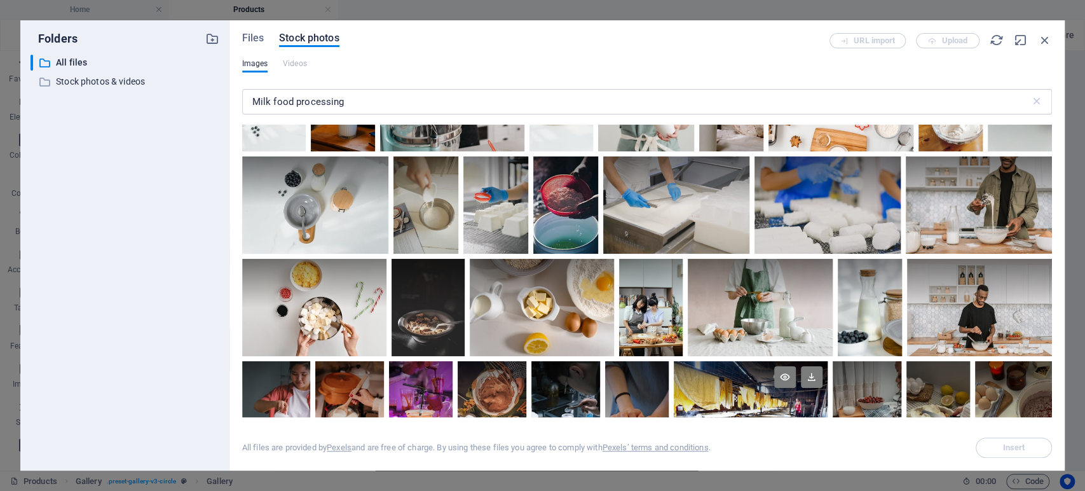
scroll to position [212, 0]
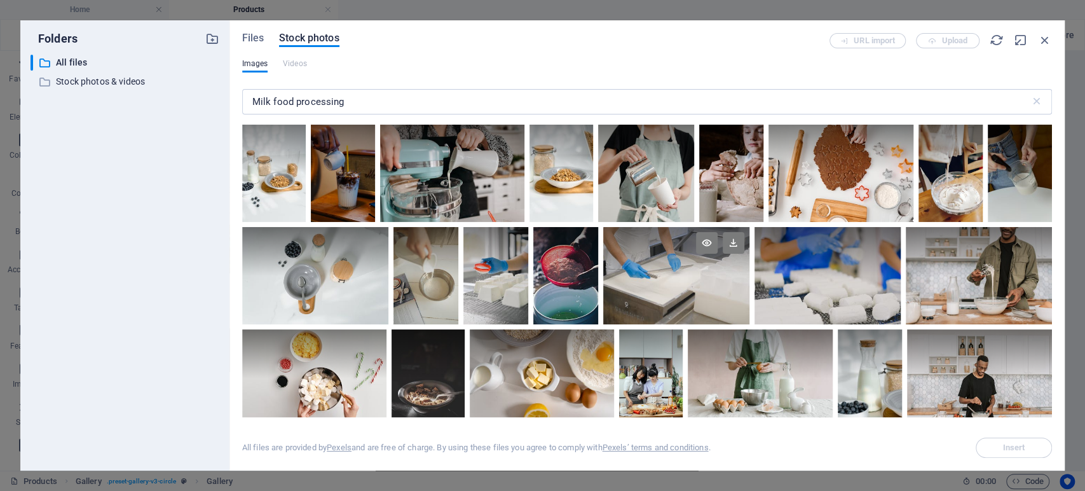
click at [648, 285] on div at bounding box center [676, 275] width 146 height 97
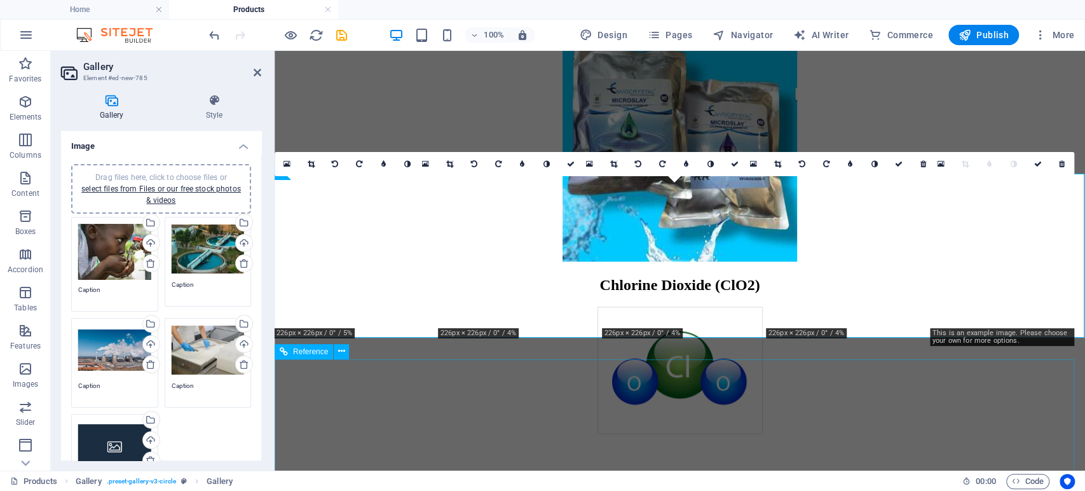
scroll to position [1289, 0]
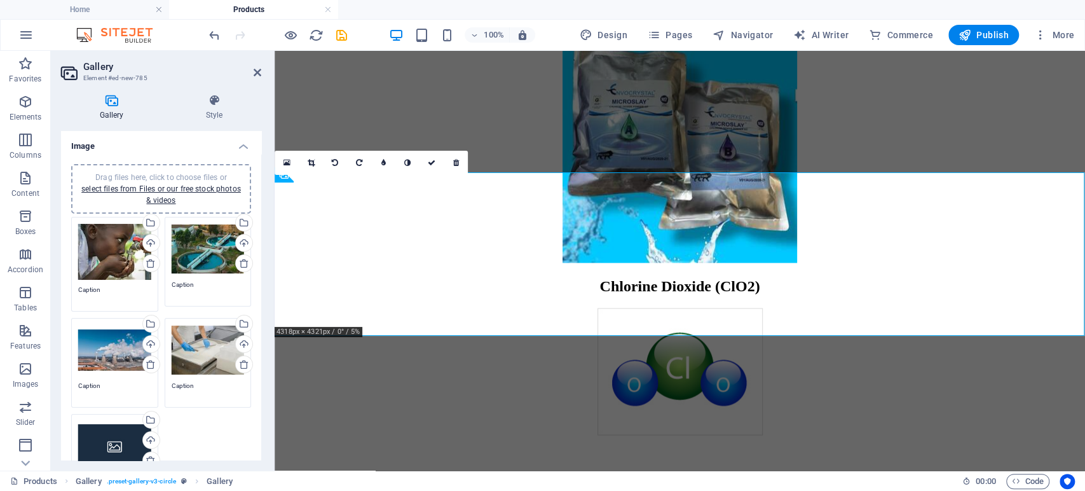
click at [116, 431] on div "Drag files here, click to choose files or select files from Files or our free s…" at bounding box center [114, 446] width 73 height 51
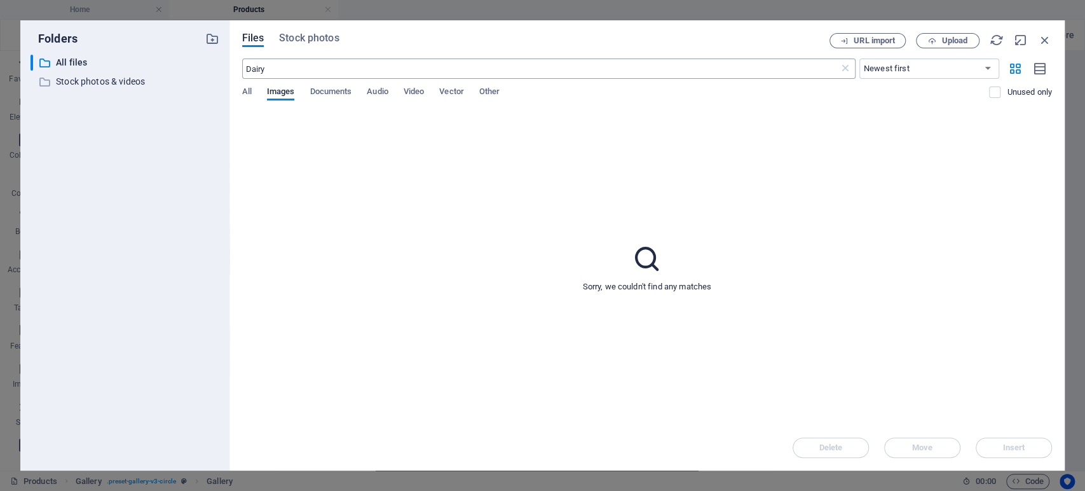
click at [325, 63] on input "Dairy" at bounding box center [540, 68] width 597 height 20
click at [312, 34] on span "Stock photos" at bounding box center [309, 38] width 60 height 15
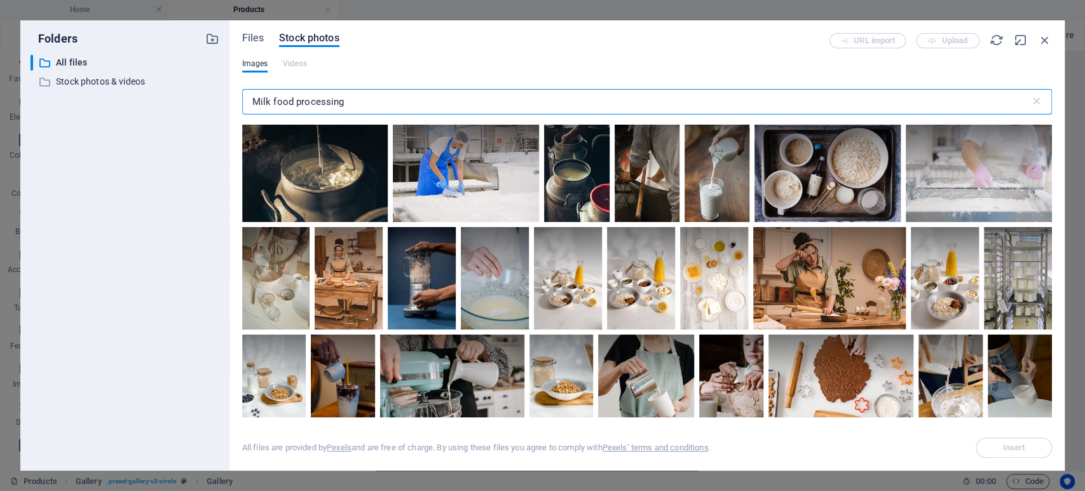
click at [362, 98] on input "Milk food processing" at bounding box center [636, 101] width 788 height 25
type input "M"
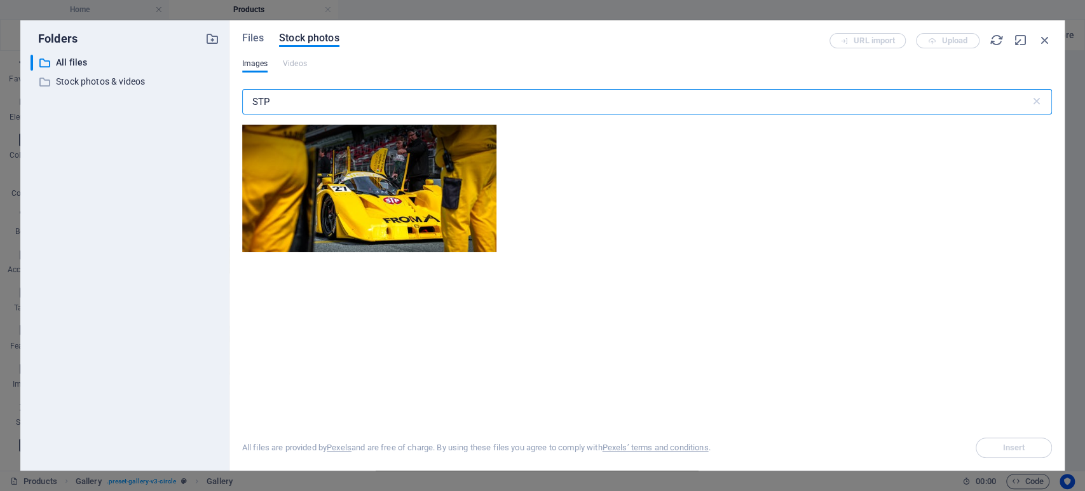
click at [285, 104] on input "STP" at bounding box center [636, 101] width 788 height 25
type input "S"
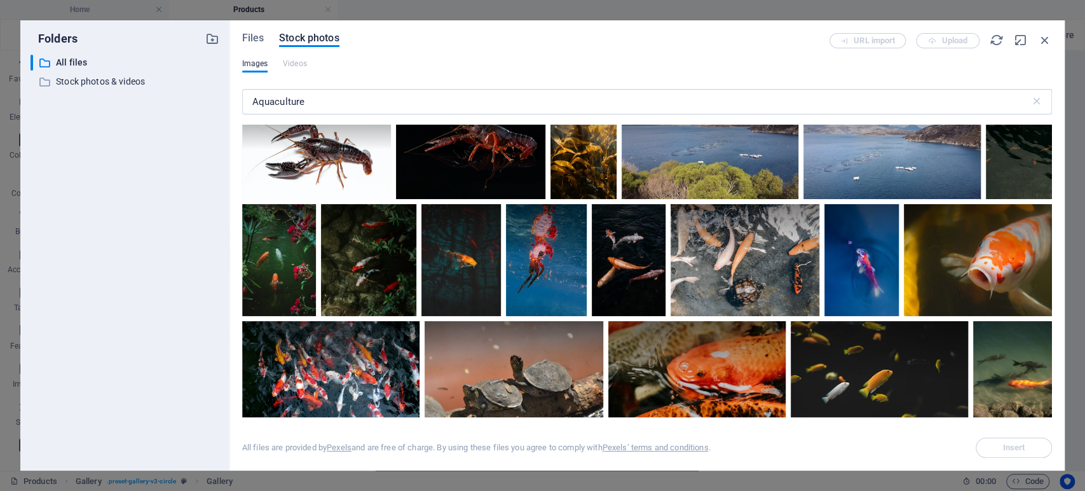
scroll to position [0, 0]
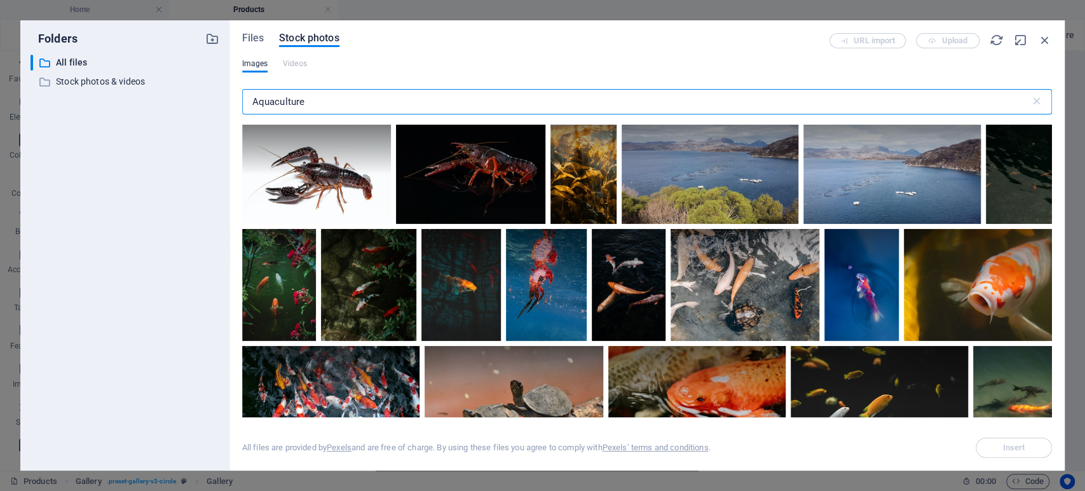
click at [322, 106] on input "Aquaculture" at bounding box center [636, 101] width 788 height 25
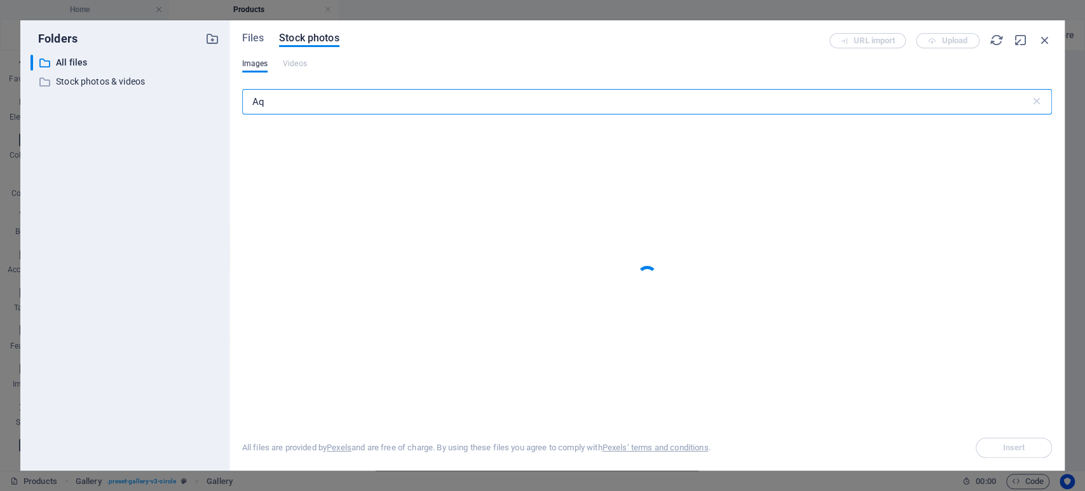
type input "A"
click at [312, 99] on input "biofloc" at bounding box center [636, 101] width 788 height 25
type input "b"
type input "aquaculture"
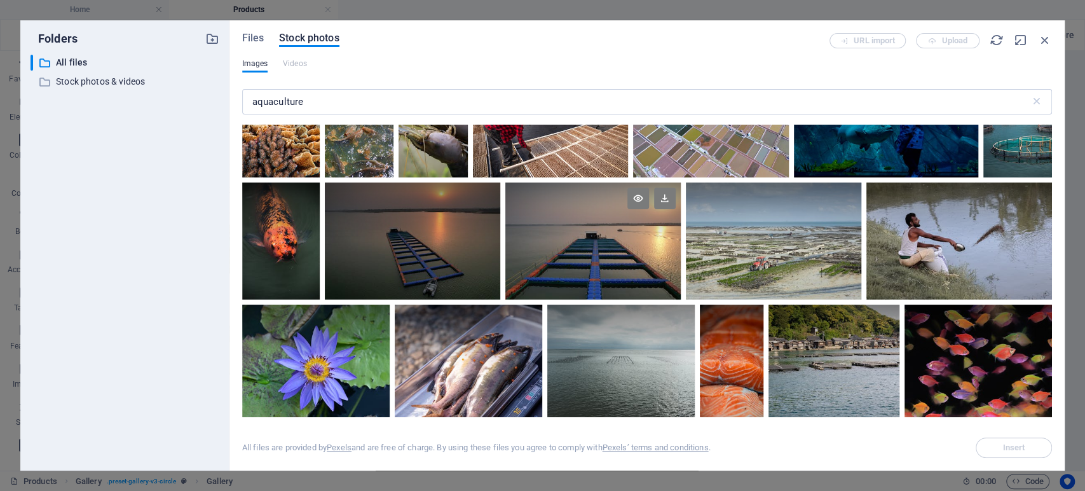
scroll to position [3956, 0]
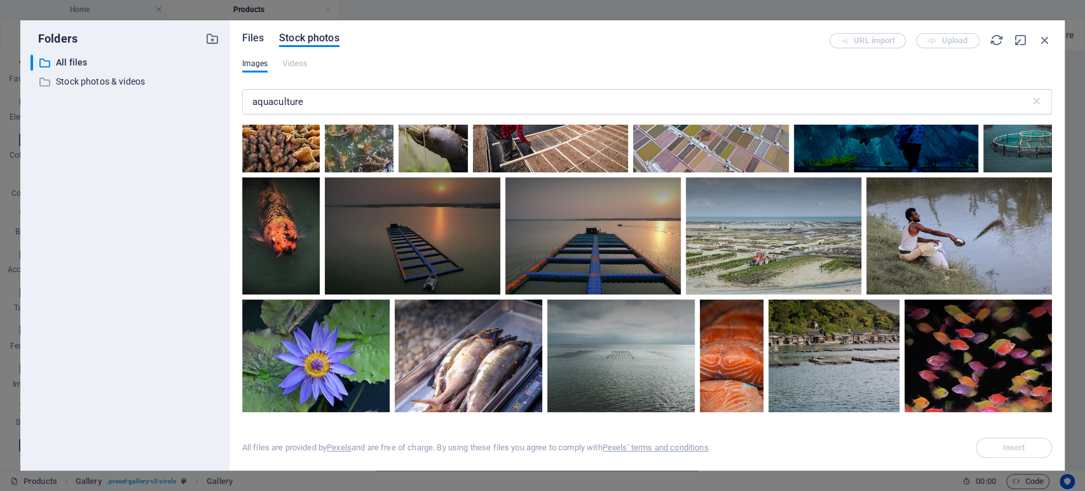
click at [256, 33] on span "Files" at bounding box center [253, 38] width 22 height 15
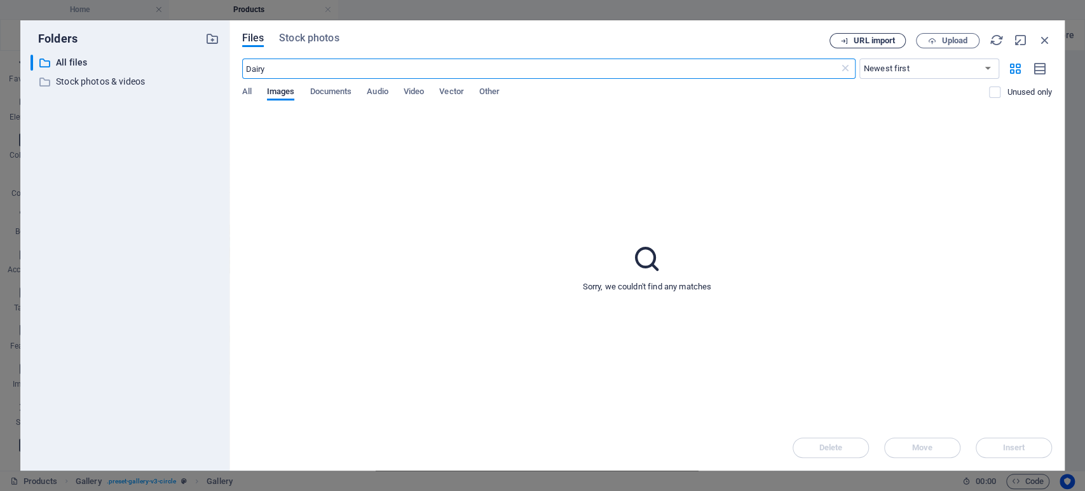
click at [877, 37] on span "URL import" at bounding box center [874, 41] width 41 height 8
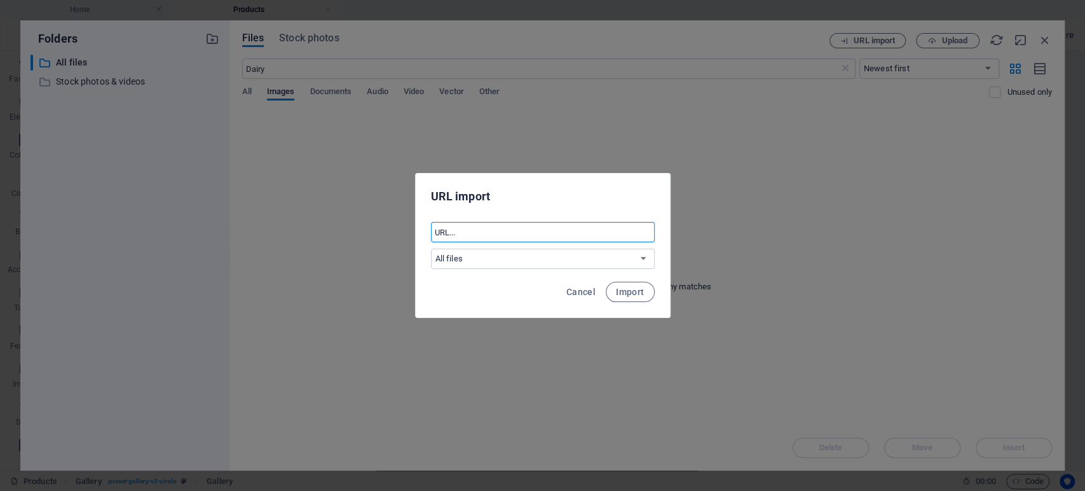
click at [495, 223] on input "text" at bounding box center [543, 232] width 224 height 20
paste input "[URL][DOMAIN_NAME]"
type input "[URL][DOMAIN_NAME]"
click at [629, 289] on span "Import" at bounding box center [630, 292] width 28 height 10
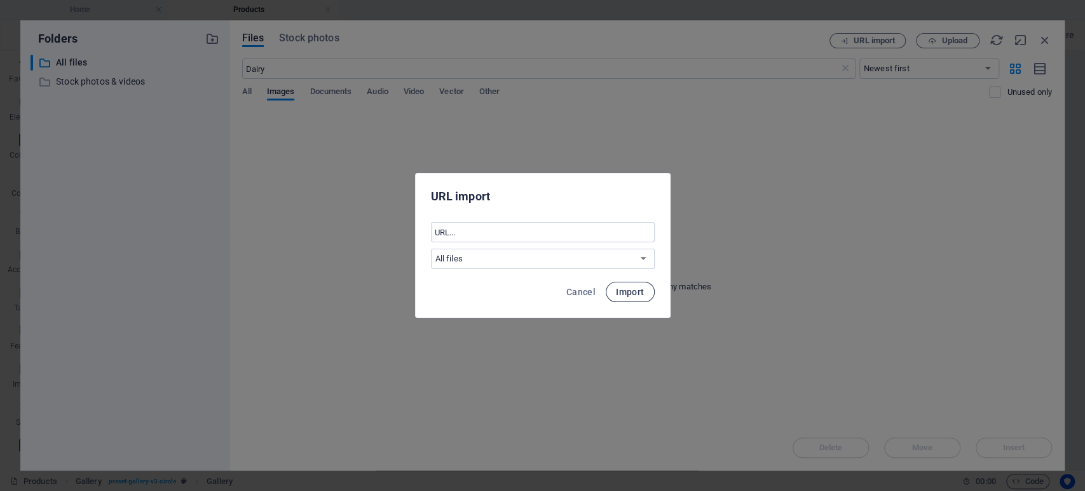
scroll to position [0, 0]
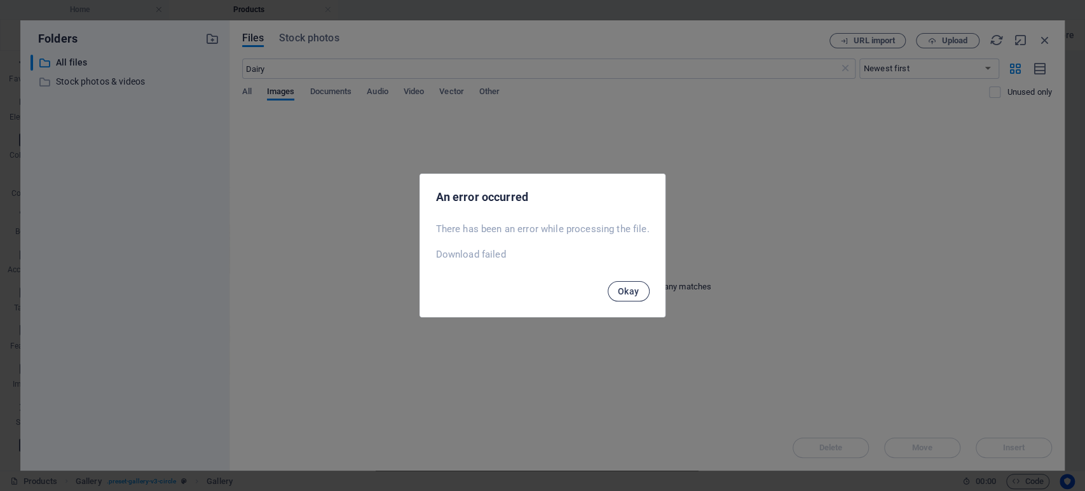
click at [629, 291] on span "Okay" at bounding box center [629, 291] width 22 height 10
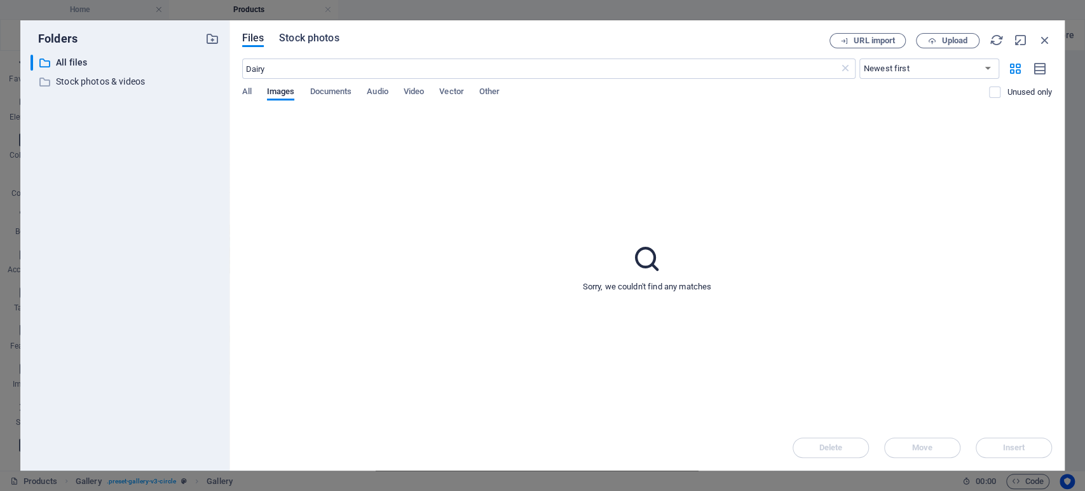
click at [308, 35] on span "Stock photos" at bounding box center [309, 38] width 60 height 15
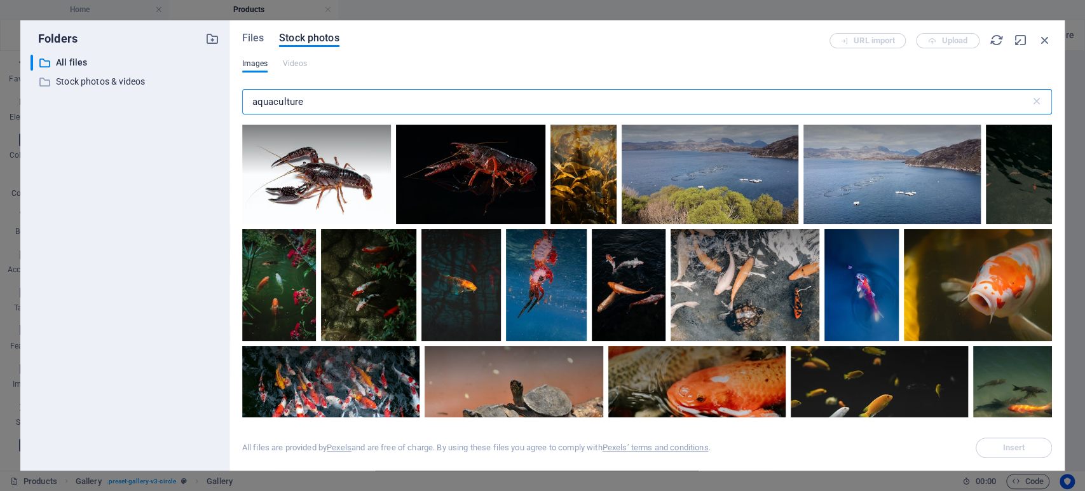
click at [330, 106] on input "aquaculture" at bounding box center [636, 101] width 788 height 25
type input "a"
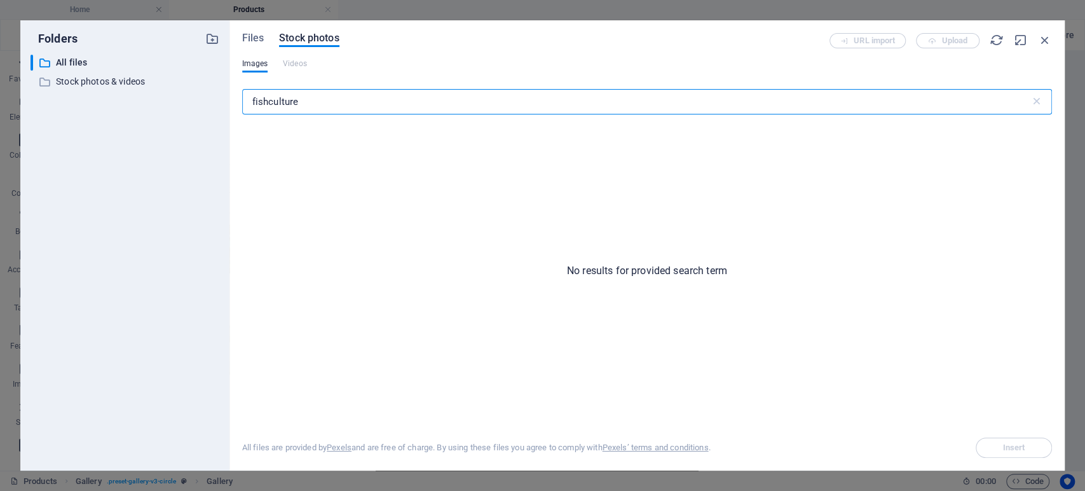
click at [317, 100] on input "fishculture" at bounding box center [636, 101] width 788 height 25
click at [339, 95] on input "fishculture" at bounding box center [636, 101] width 788 height 25
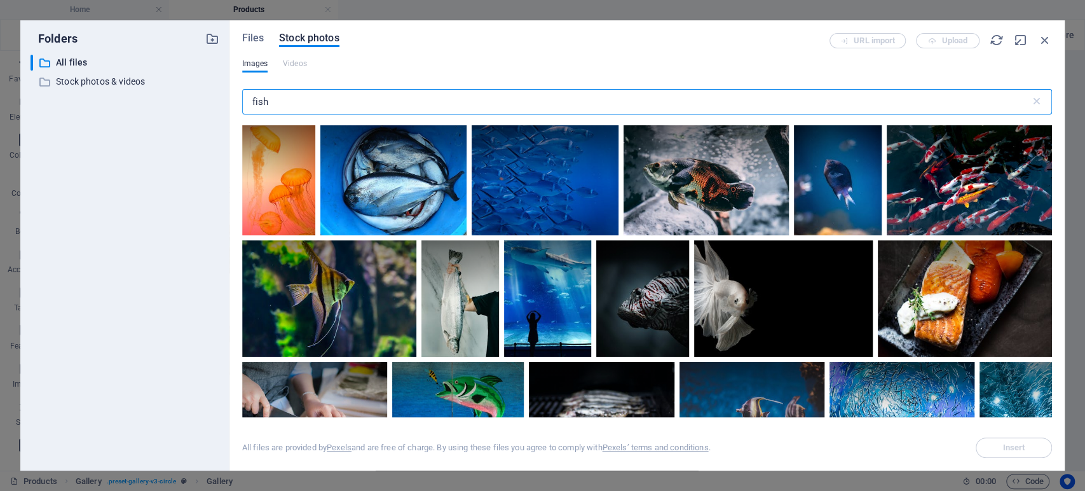
scroll to position [423, 0]
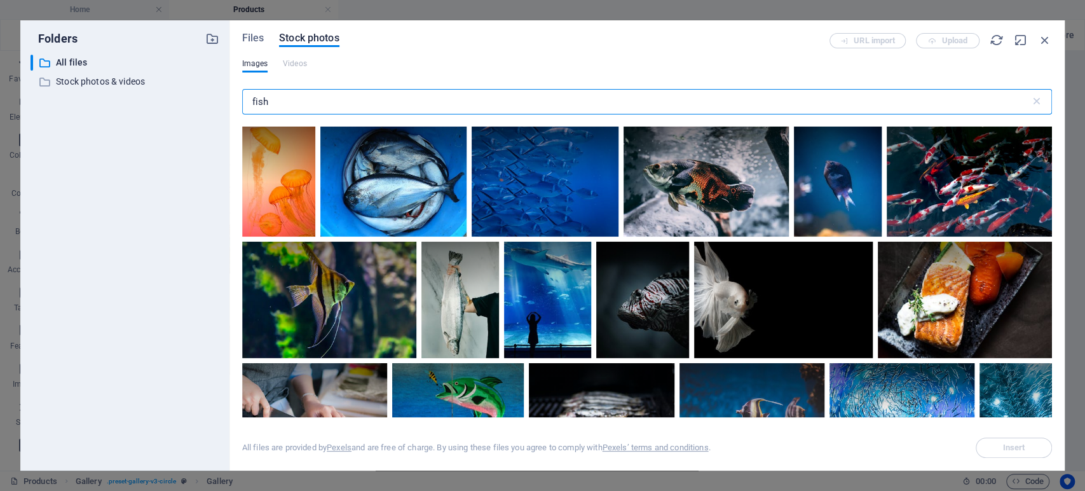
click at [289, 97] on input "fish" at bounding box center [636, 101] width 788 height 25
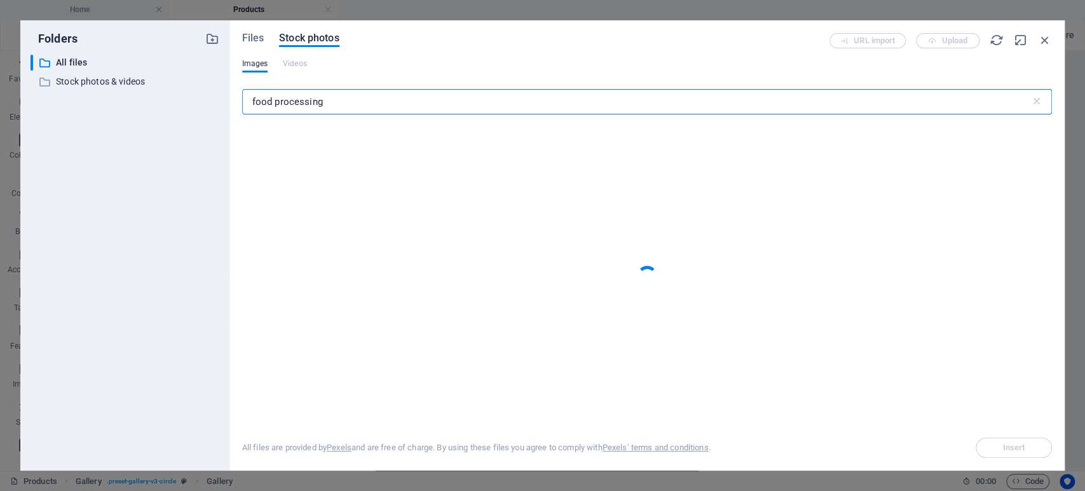
type input "food processing"
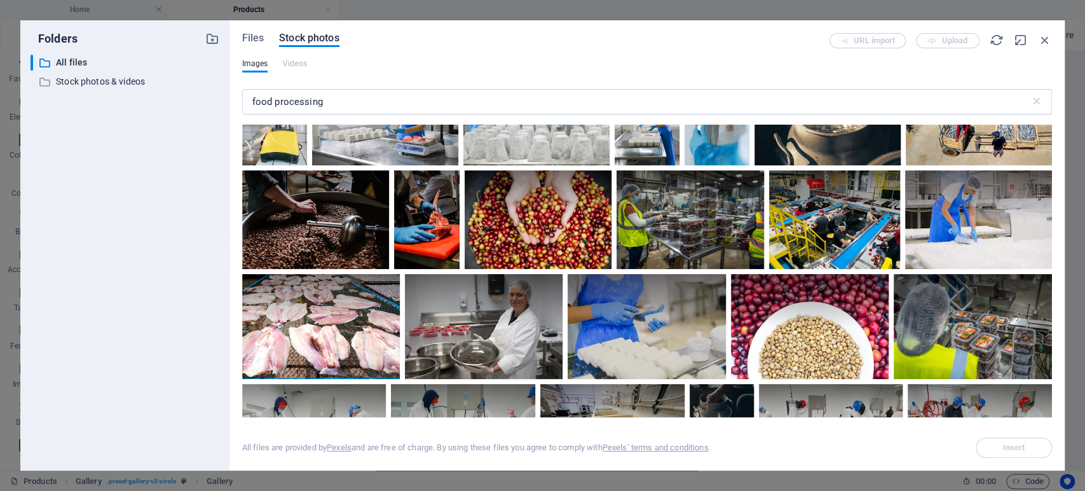
scroll to position [848, 0]
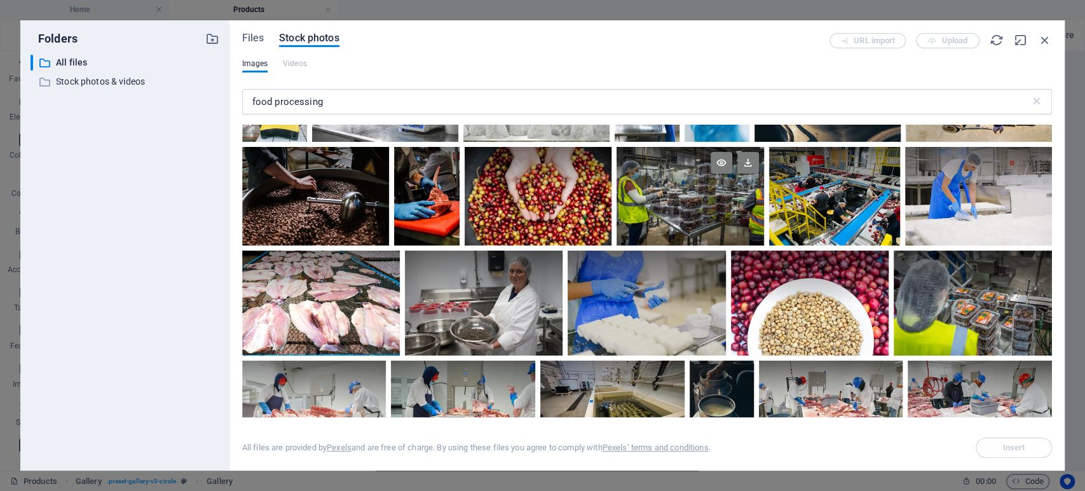
click at [682, 212] on div at bounding box center [690, 196] width 147 height 98
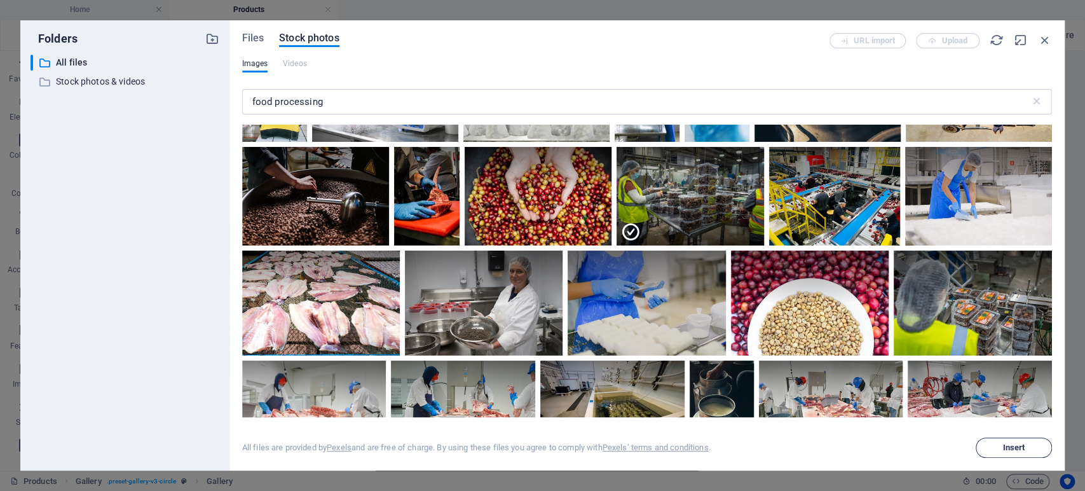
click at [1003, 446] on span "Insert" at bounding box center [1014, 448] width 22 height 8
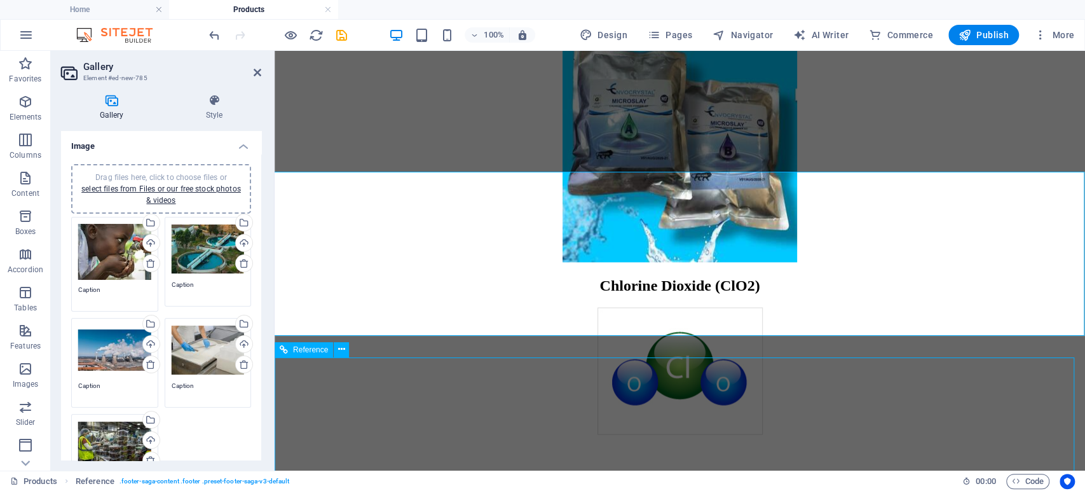
scroll to position [1240, 0]
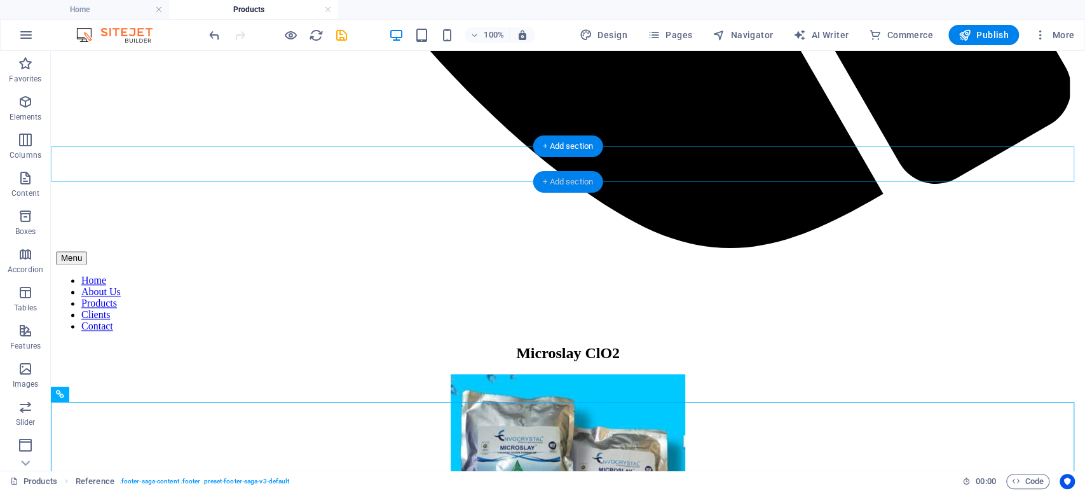
click at [565, 182] on div "+ Add section" at bounding box center [568, 182] width 71 height 22
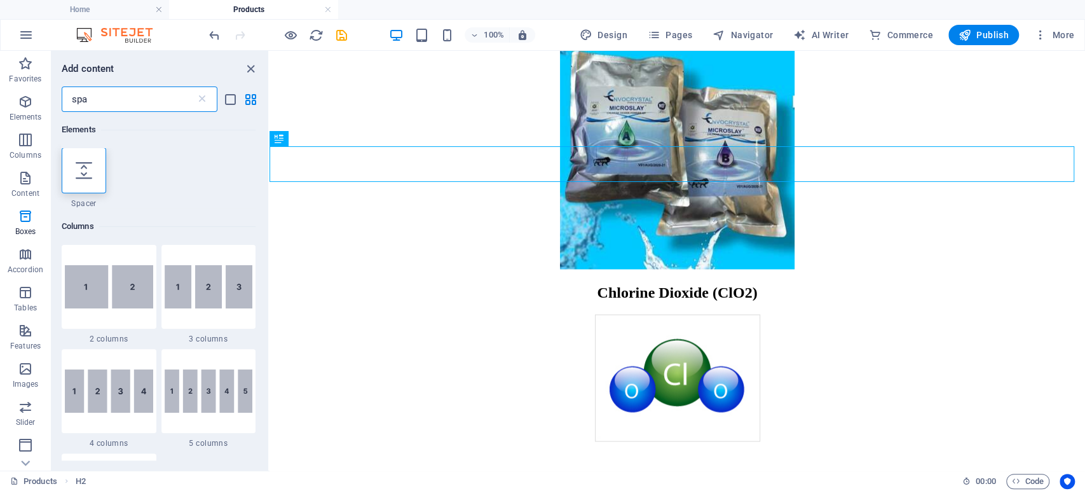
scroll to position [0, 0]
type input "spa"
click at [76, 168] on icon at bounding box center [84, 171] width 17 height 17
select select "px"
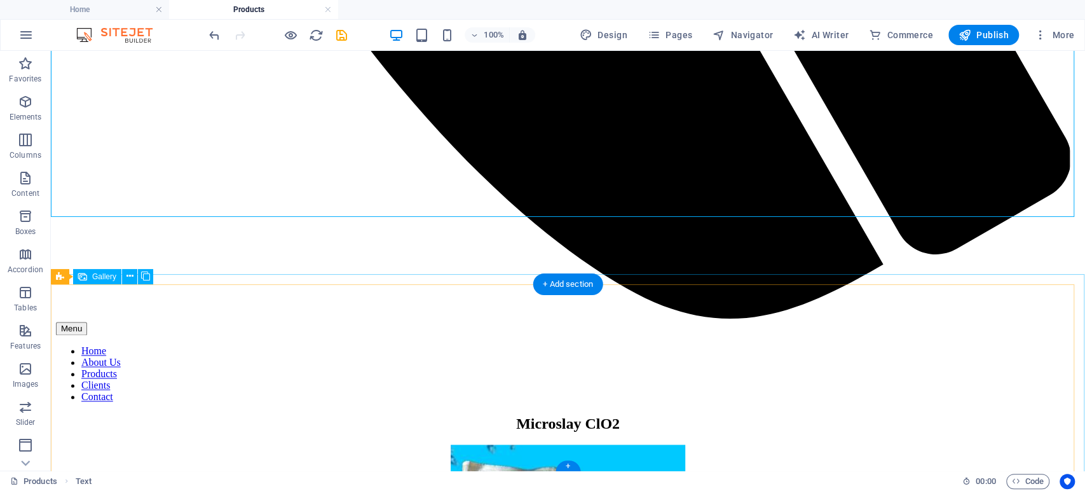
scroll to position [1310, 0]
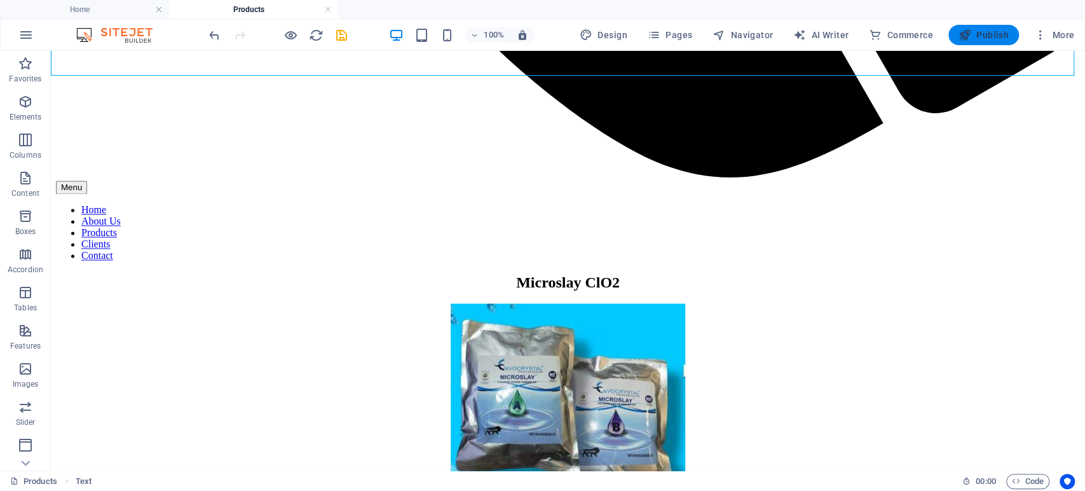
click at [1002, 32] on span "Publish" at bounding box center [984, 35] width 50 height 13
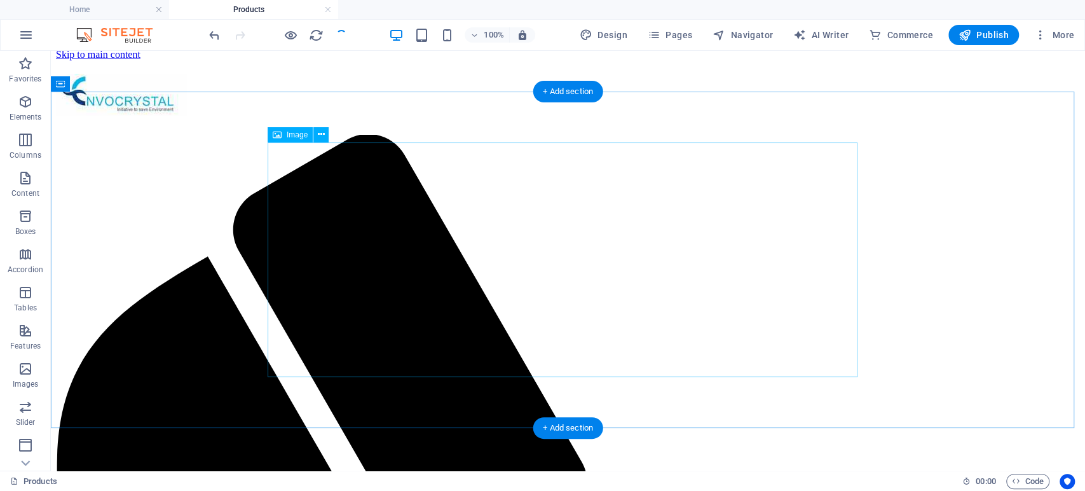
scroll to position [0, 0]
